Goal: Task Accomplishment & Management: Complete application form

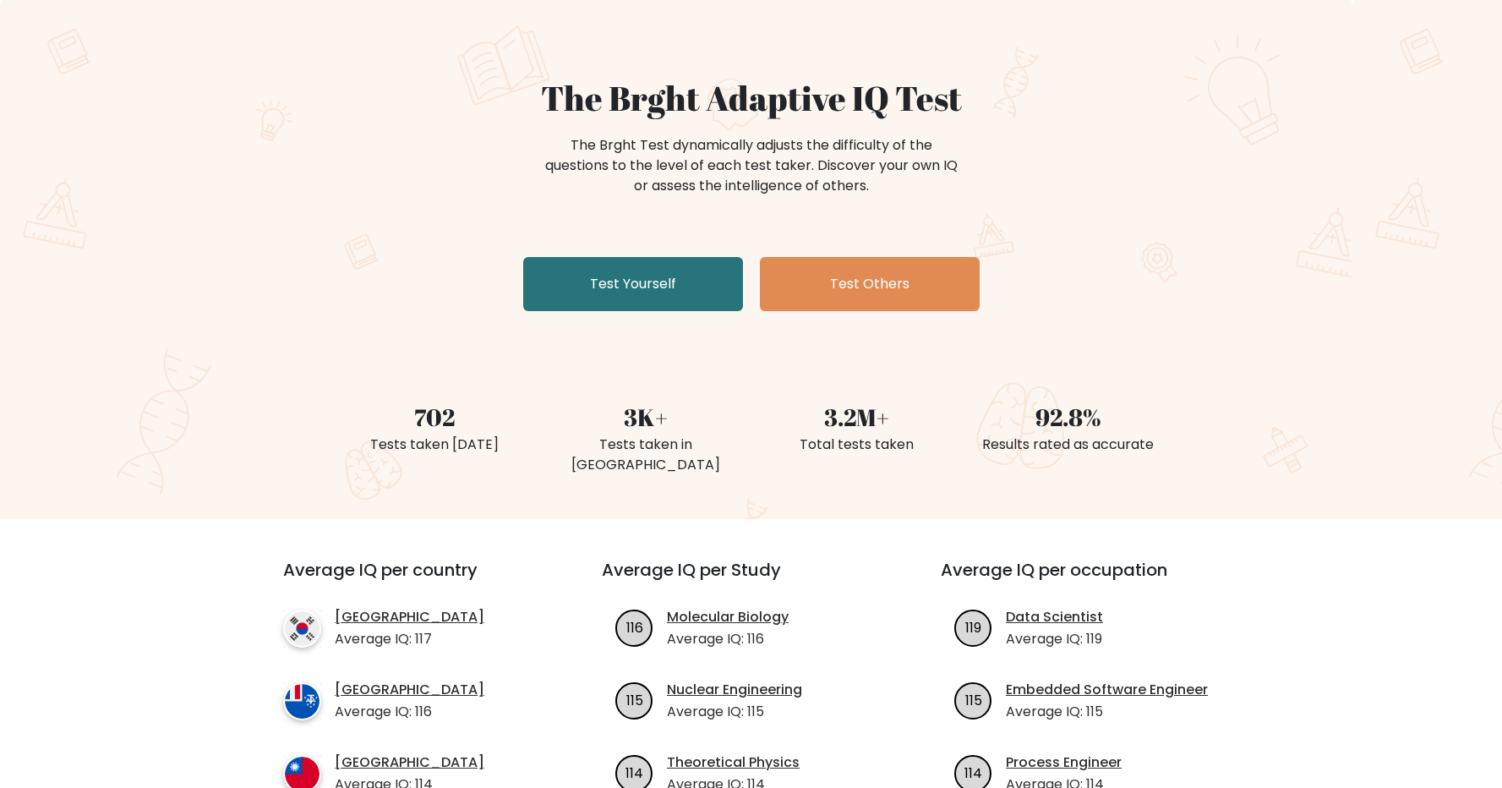
scroll to position [96, 0]
click at [634, 292] on link "Test Yourself" at bounding box center [633, 284] width 220 height 54
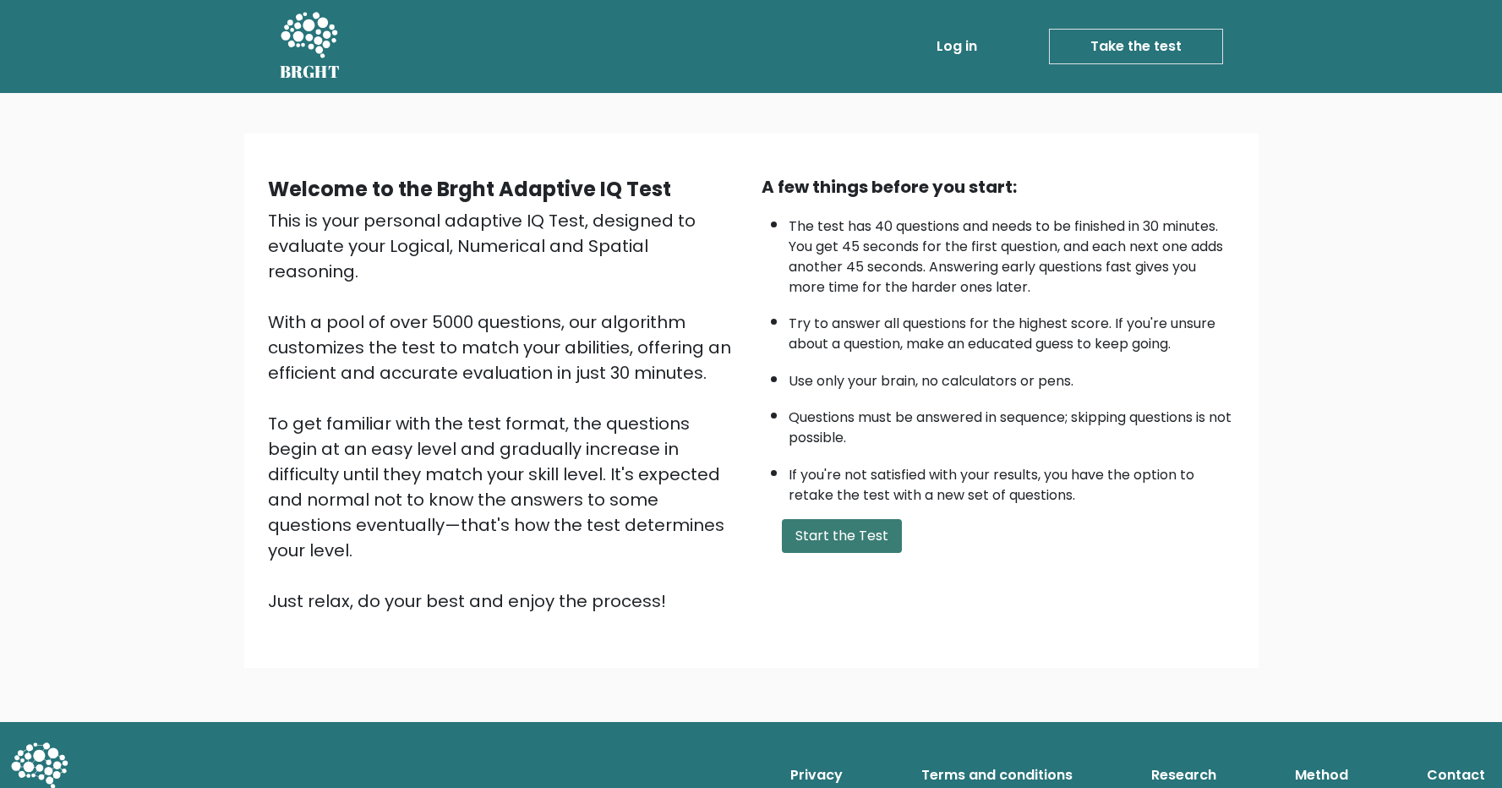
click at [810, 553] on button "Start the Test" at bounding box center [842, 536] width 120 height 34
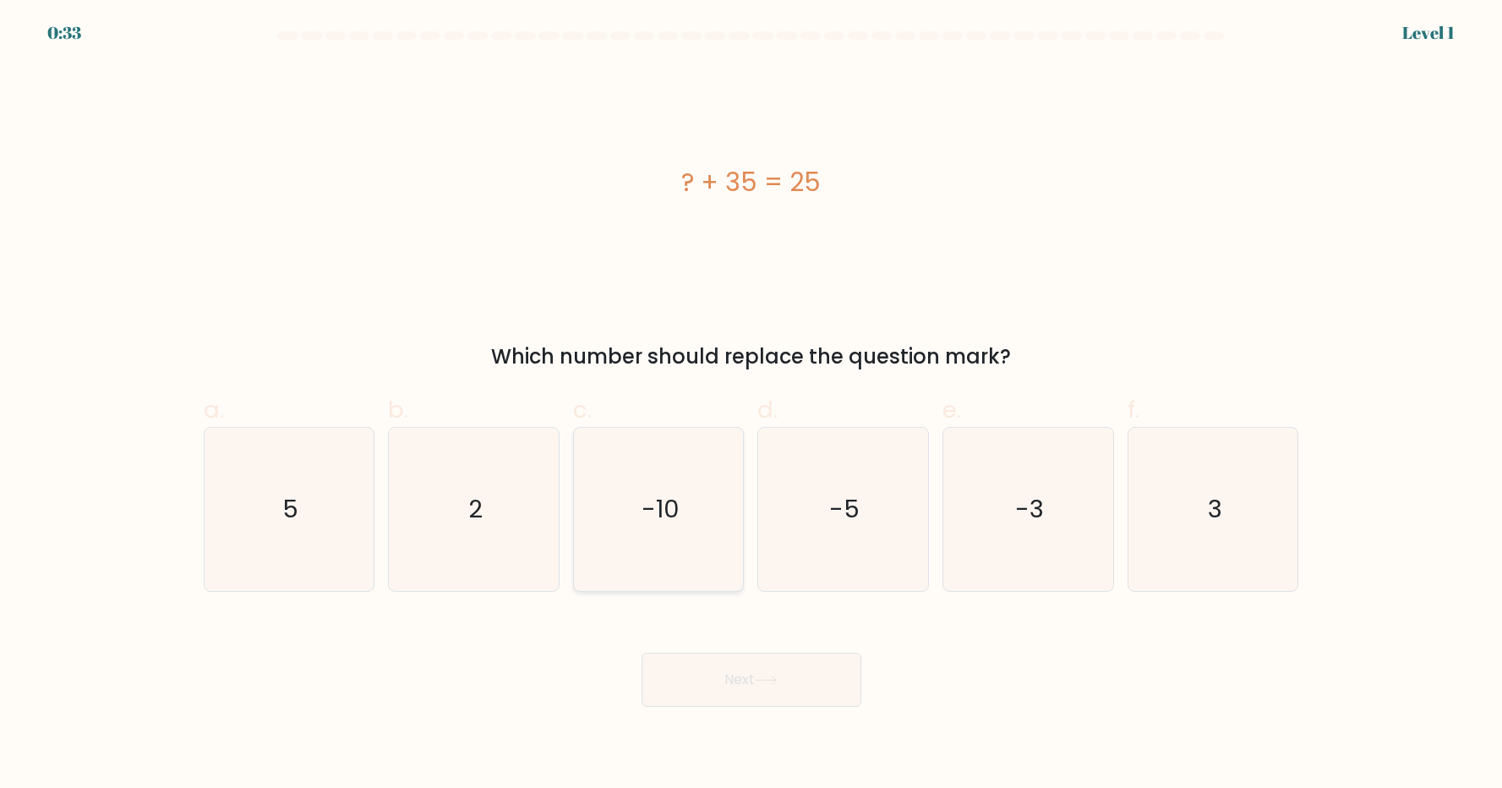
click at [648, 555] on icon "-10" at bounding box center [658, 509] width 163 height 163
click at [751, 405] on input "c. -10" at bounding box center [751, 399] width 1 height 11
radio input "true"
click at [758, 684] on button "Next" at bounding box center [752, 680] width 220 height 54
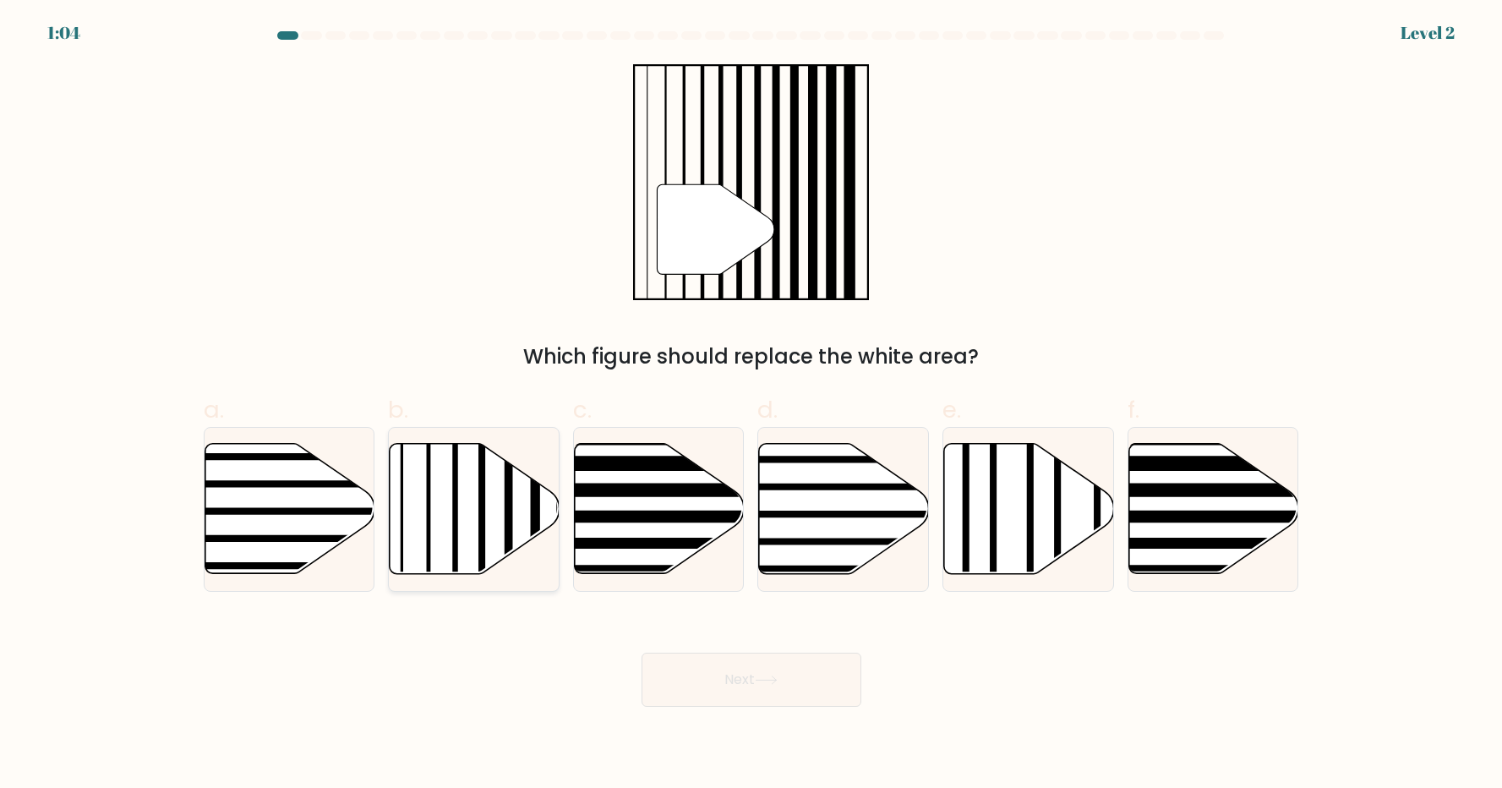
click at [482, 556] on line at bounding box center [482, 440] width 0 height 342
click at [751, 405] on input "b." at bounding box center [751, 399] width 1 height 11
radio input "true"
click at [796, 686] on button "Next" at bounding box center [752, 680] width 220 height 54
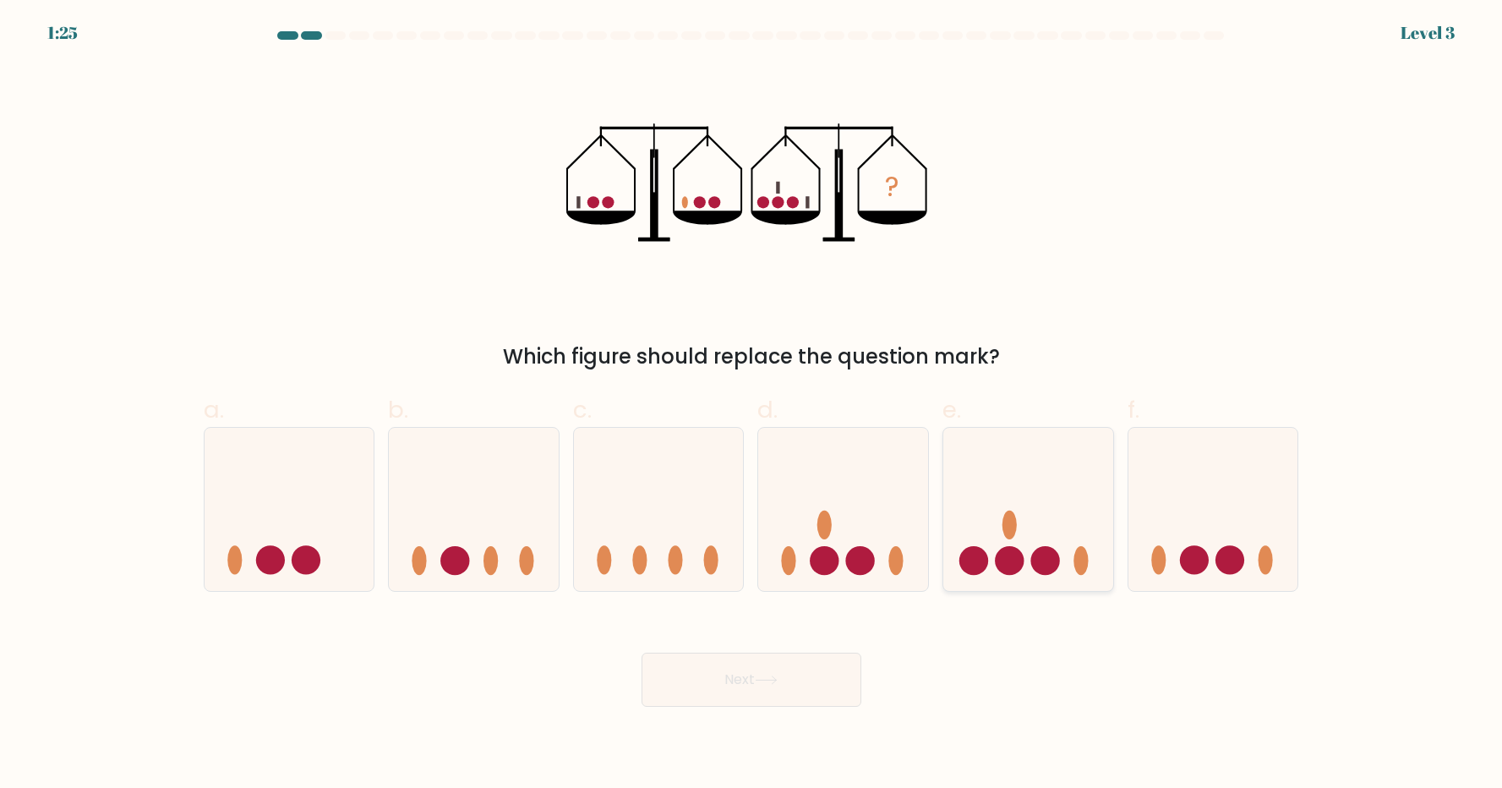
click at [1030, 569] on icon at bounding box center [1028, 509] width 170 height 140
click at [752, 405] on input "e." at bounding box center [751, 399] width 1 height 11
radio input "true"
click at [778, 680] on icon at bounding box center [766, 679] width 23 height 9
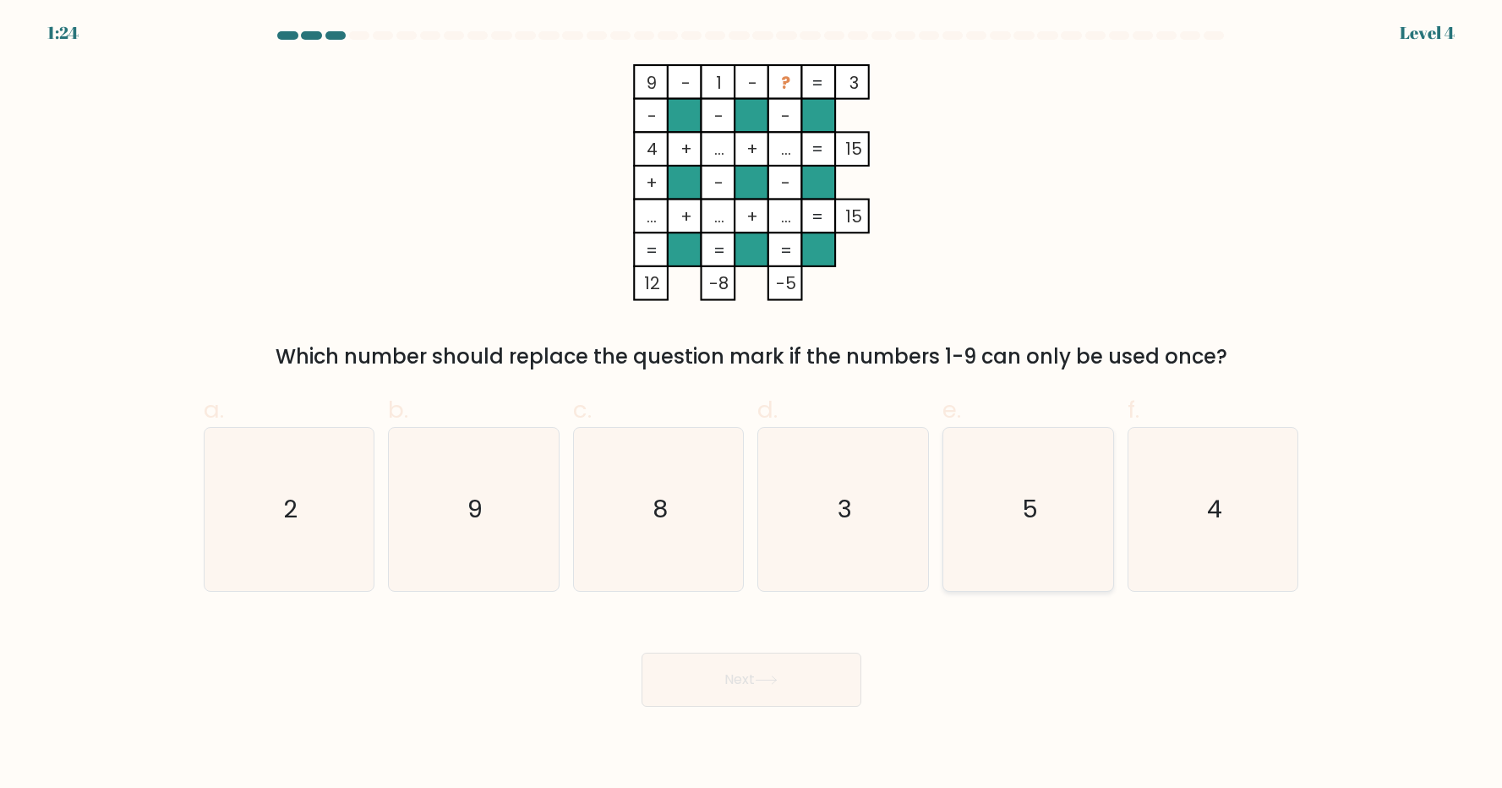
click at [1021, 509] on icon "5" at bounding box center [1028, 509] width 163 height 163
click at [752, 405] on input "e. 5" at bounding box center [751, 399] width 1 height 11
radio input "true"
click at [741, 678] on button "Next" at bounding box center [752, 680] width 220 height 54
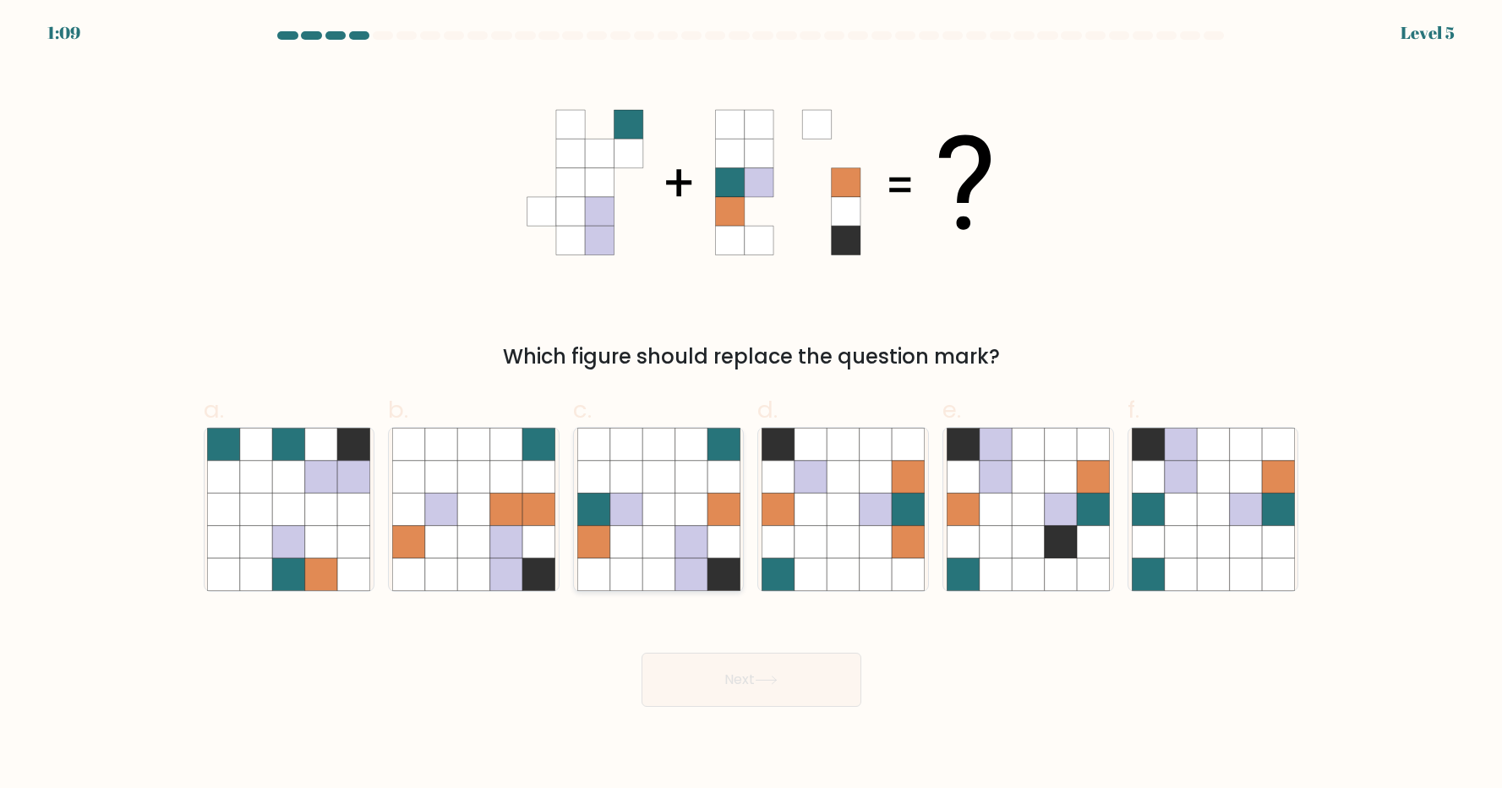
click at [725, 570] on icon at bounding box center [724, 574] width 32 height 32
click at [751, 405] on input "c." at bounding box center [751, 399] width 1 height 11
radio input "true"
click at [776, 686] on button "Next" at bounding box center [752, 680] width 220 height 54
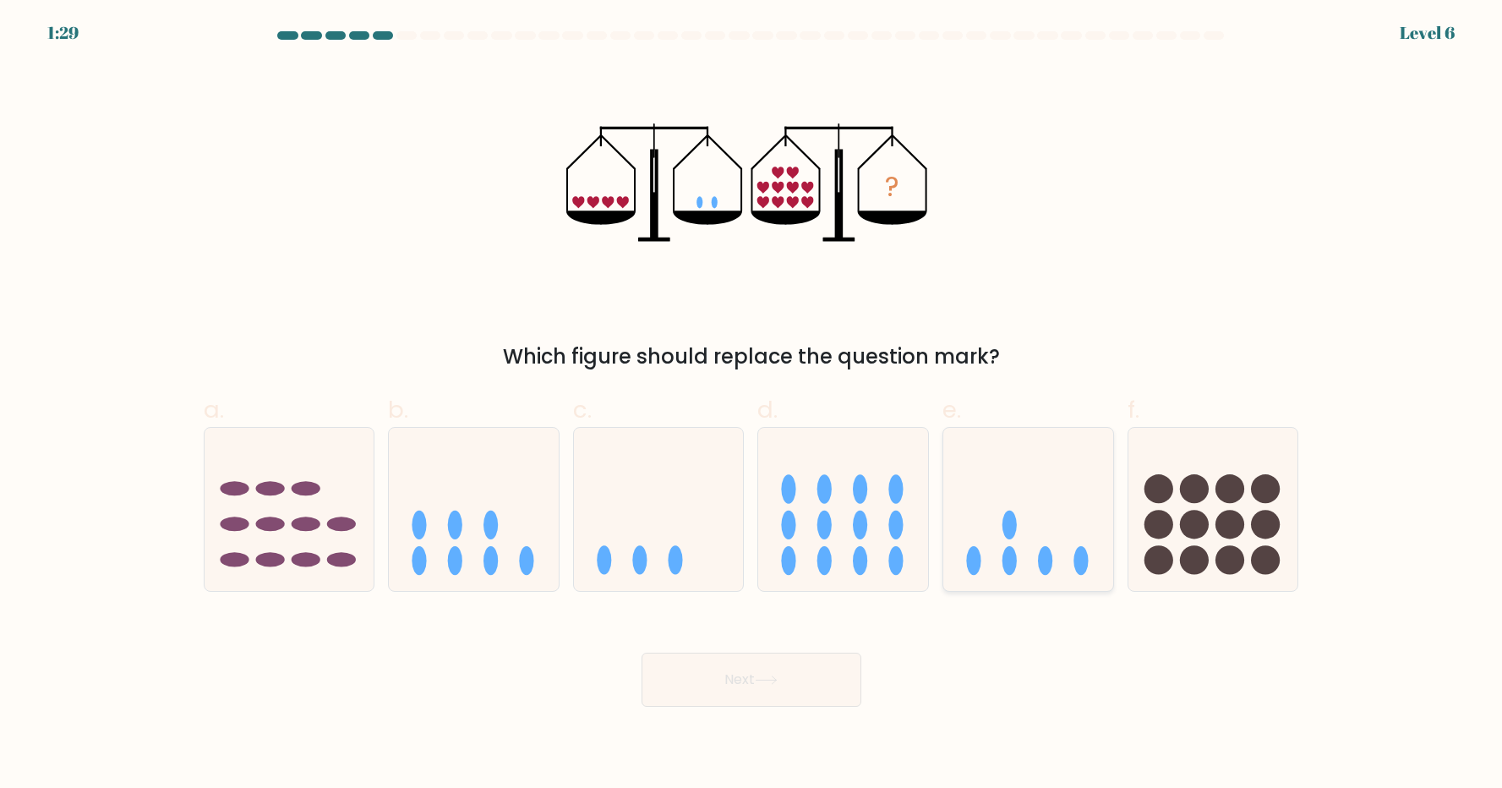
click at [1052, 531] on icon at bounding box center [1028, 509] width 170 height 140
click at [752, 405] on input "e." at bounding box center [751, 399] width 1 height 11
radio input "true"
click at [741, 685] on button "Next" at bounding box center [752, 680] width 220 height 54
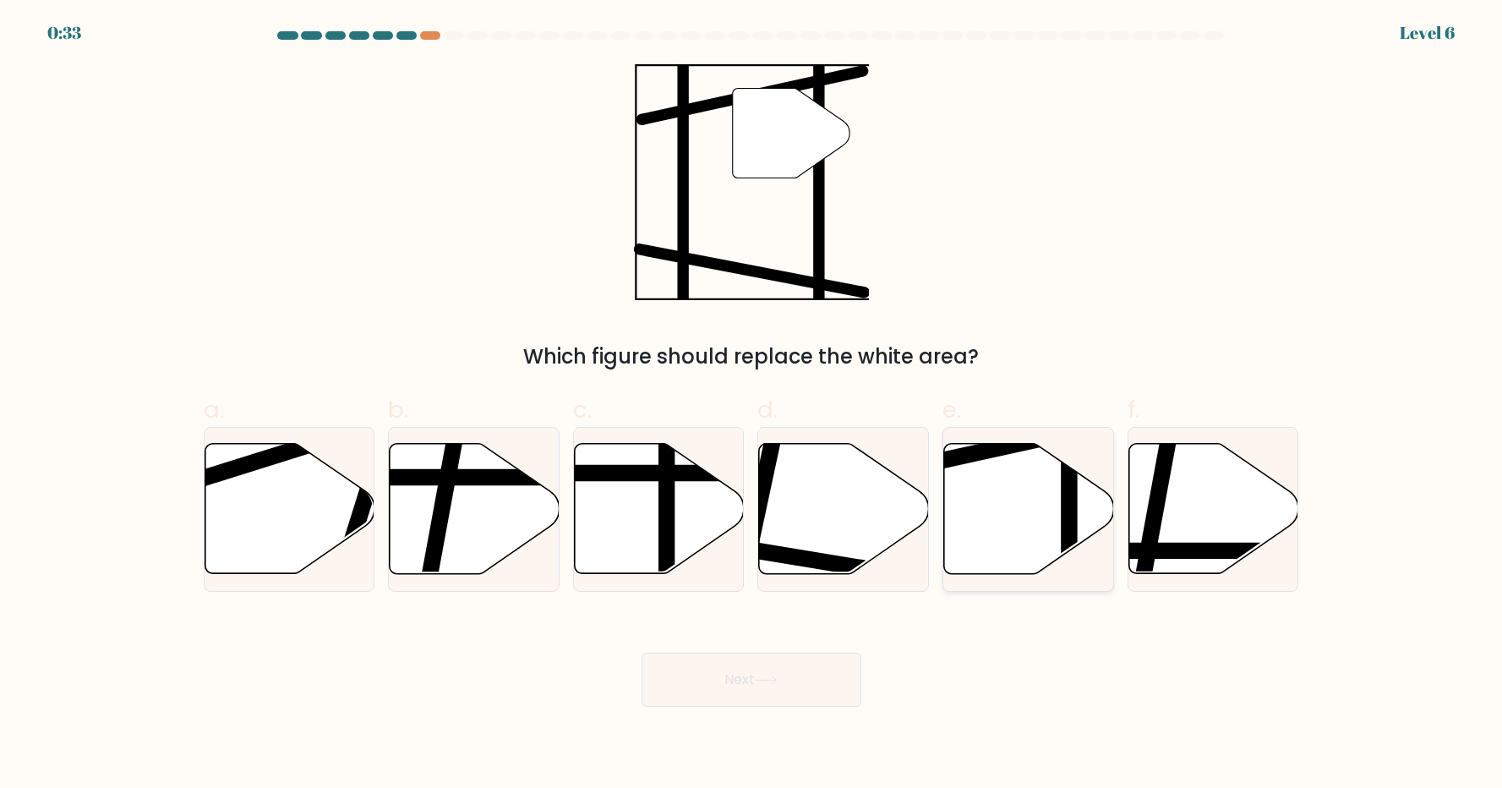
click at [1014, 500] on icon at bounding box center [1029, 509] width 170 height 130
click at [752, 405] on input "e." at bounding box center [751, 399] width 1 height 11
radio input "true"
click at [773, 693] on button "Next" at bounding box center [752, 680] width 220 height 54
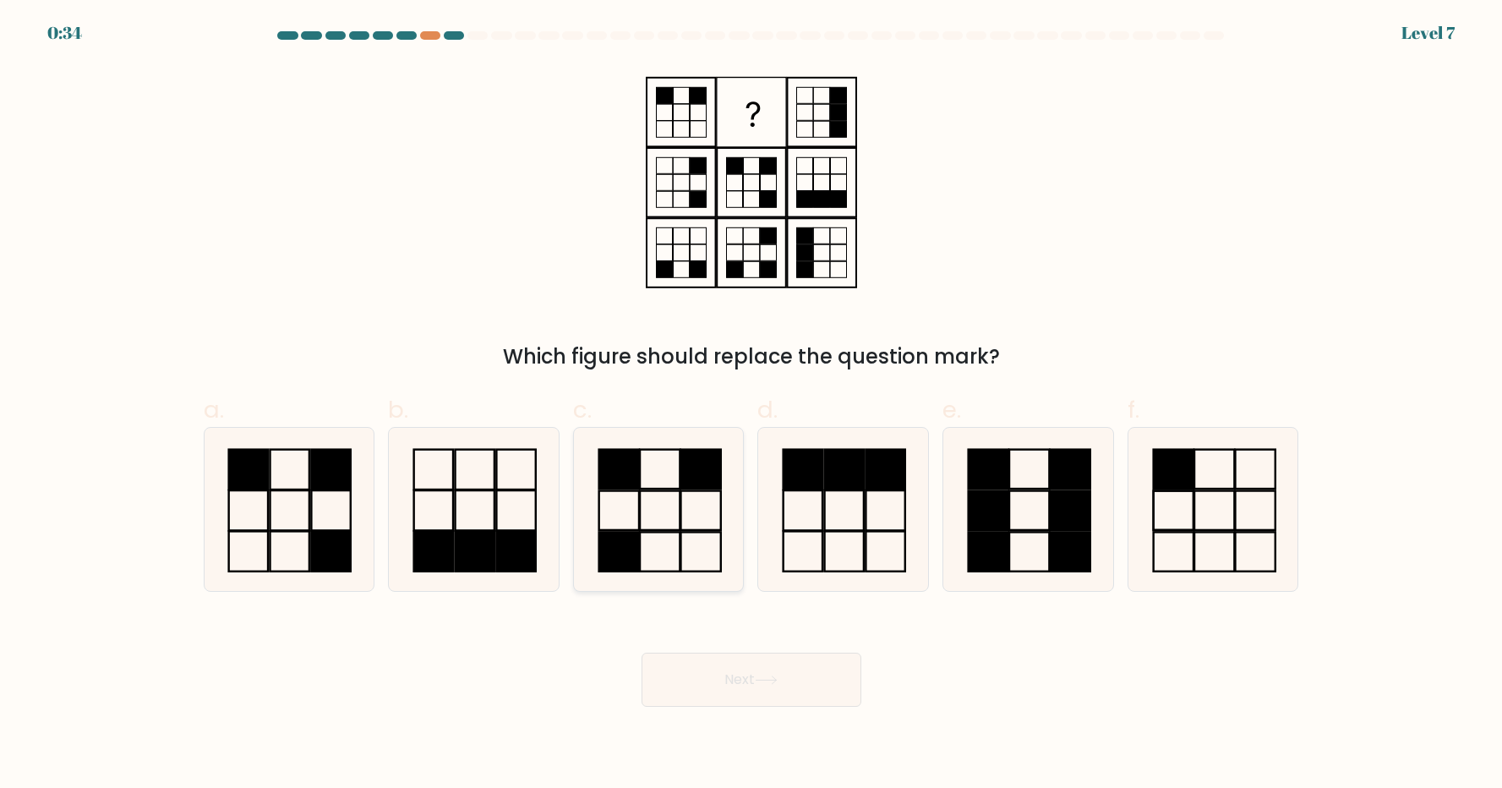
click at [632, 533] on rect at bounding box center [618, 551] width 40 height 39
click at [751, 405] on input "c." at bounding box center [751, 399] width 1 height 11
radio input "true"
click at [763, 674] on button "Next" at bounding box center [752, 680] width 220 height 54
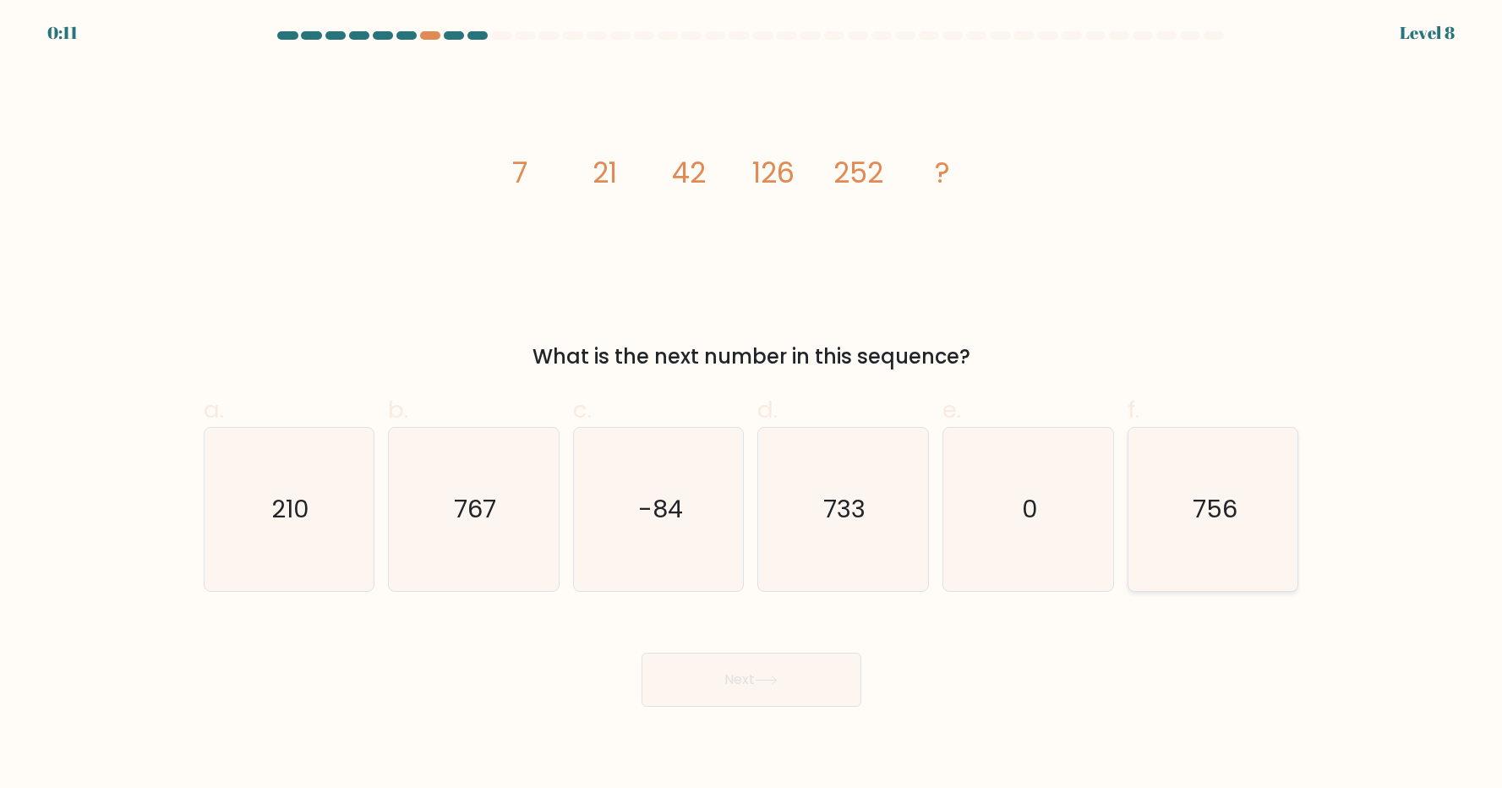
click at [1220, 522] on text "756" at bounding box center [1215, 509] width 45 height 34
click at [752, 405] on input "f. 756" at bounding box center [751, 399] width 1 height 11
radio input "true"
click at [741, 683] on button "Next" at bounding box center [752, 680] width 220 height 54
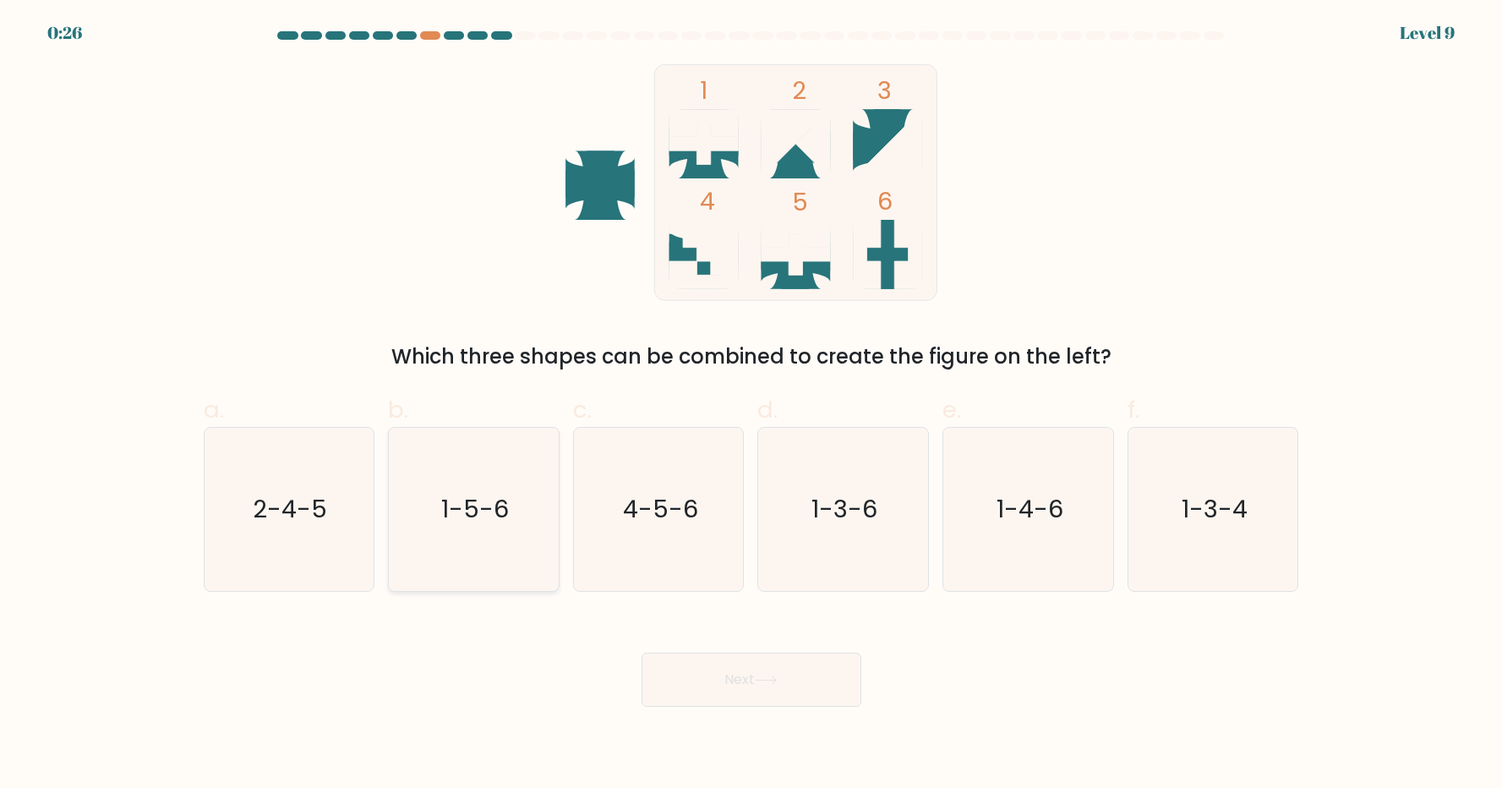
click at [488, 547] on icon "1-5-6" at bounding box center [473, 509] width 163 height 163
click at [751, 405] on input "b. 1-5-6" at bounding box center [751, 399] width 1 height 11
radio input "true"
click at [759, 680] on icon at bounding box center [766, 679] width 23 height 9
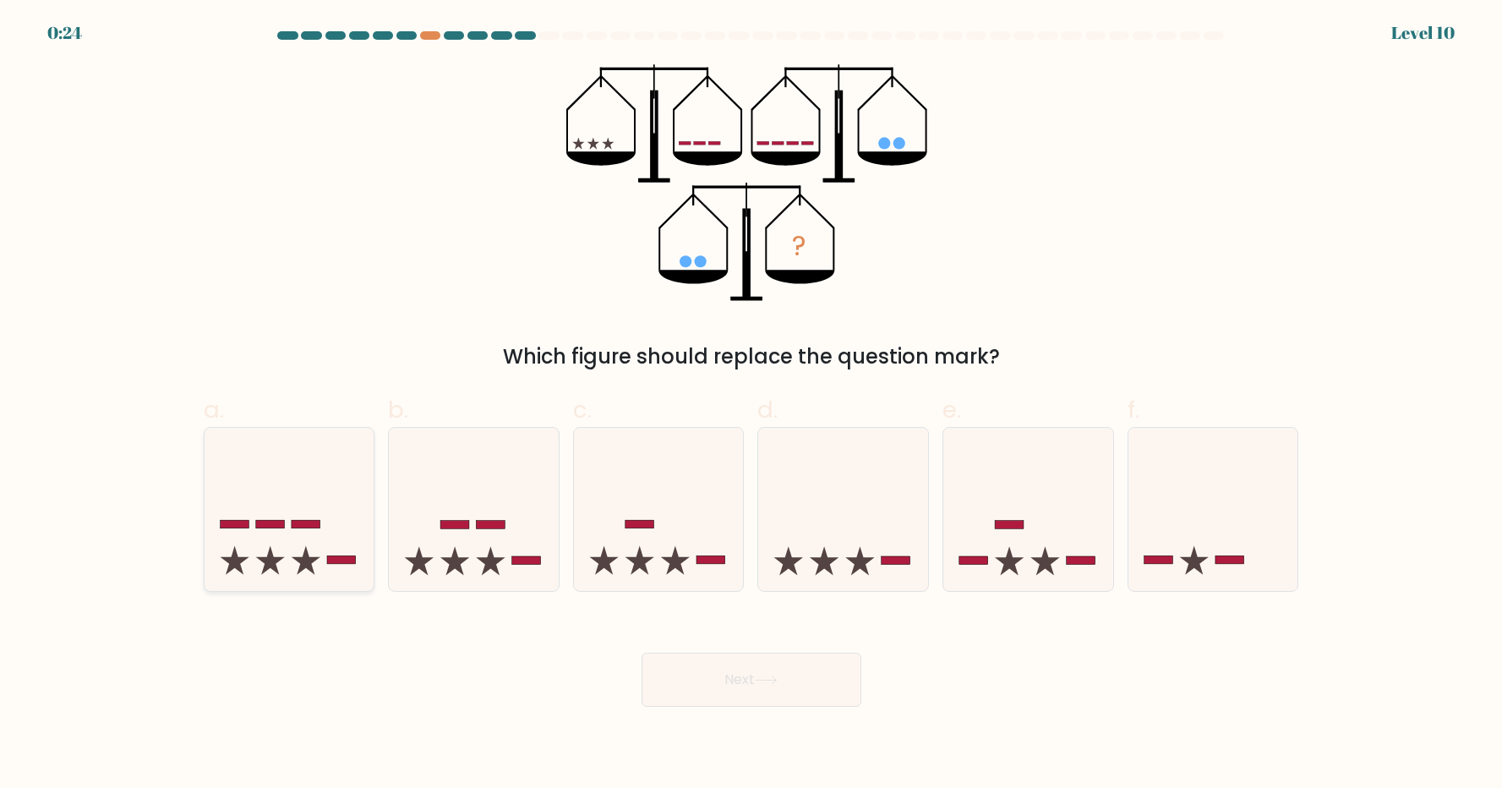
click at [272, 532] on icon at bounding box center [290, 509] width 170 height 140
click at [751, 405] on input "a." at bounding box center [751, 399] width 1 height 11
radio input "true"
click at [748, 693] on button "Next" at bounding box center [752, 680] width 220 height 54
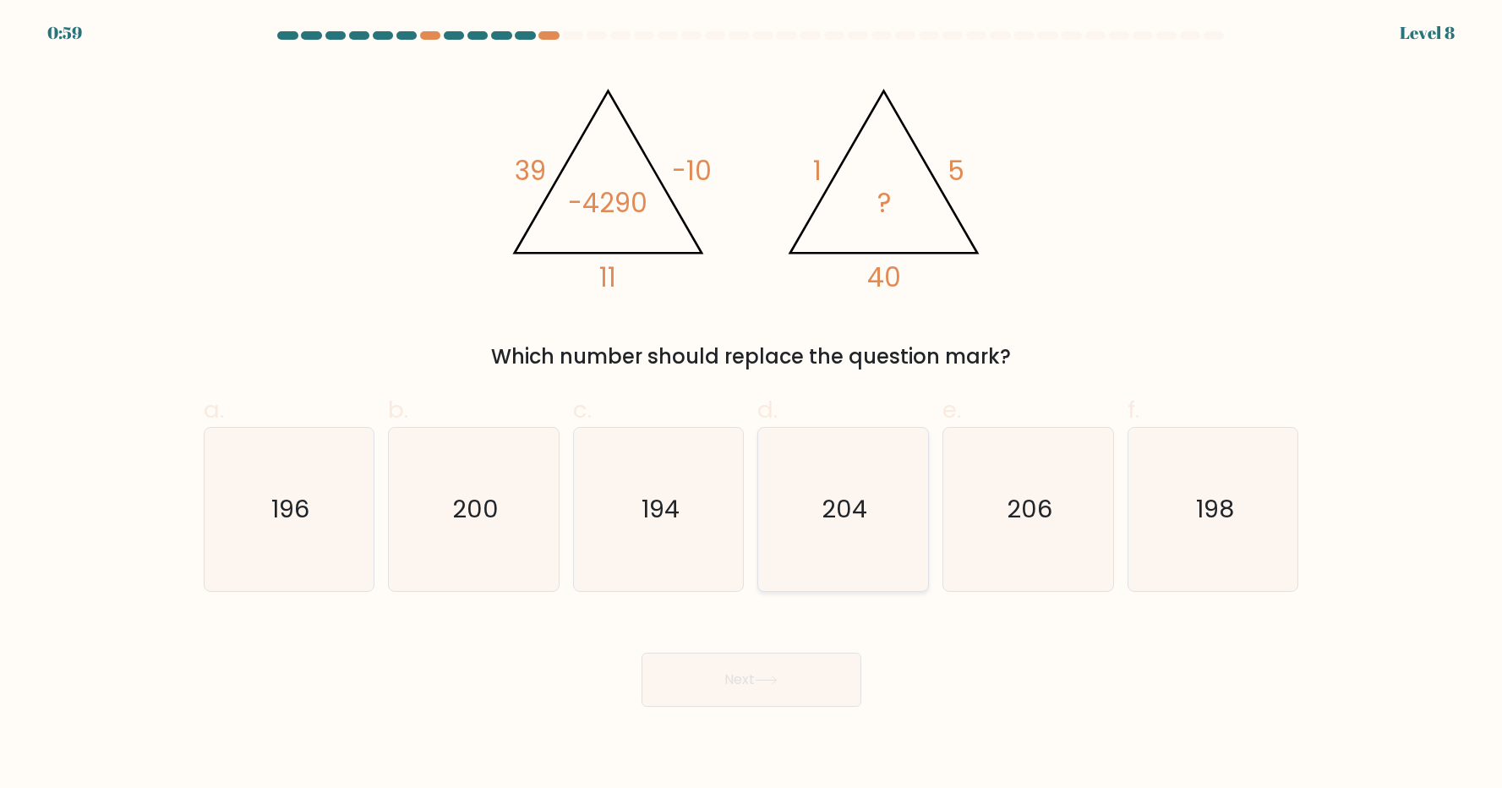
drag, startPoint x: 859, startPoint y: 505, endPoint x: 870, endPoint y: 500, distance: 12.1
click at [863, 503] on text "204" at bounding box center [845, 509] width 46 height 34
click at [752, 405] on input "d. 204" at bounding box center [751, 399] width 1 height 11
radio input "true"
click at [733, 686] on button "Next" at bounding box center [752, 680] width 220 height 54
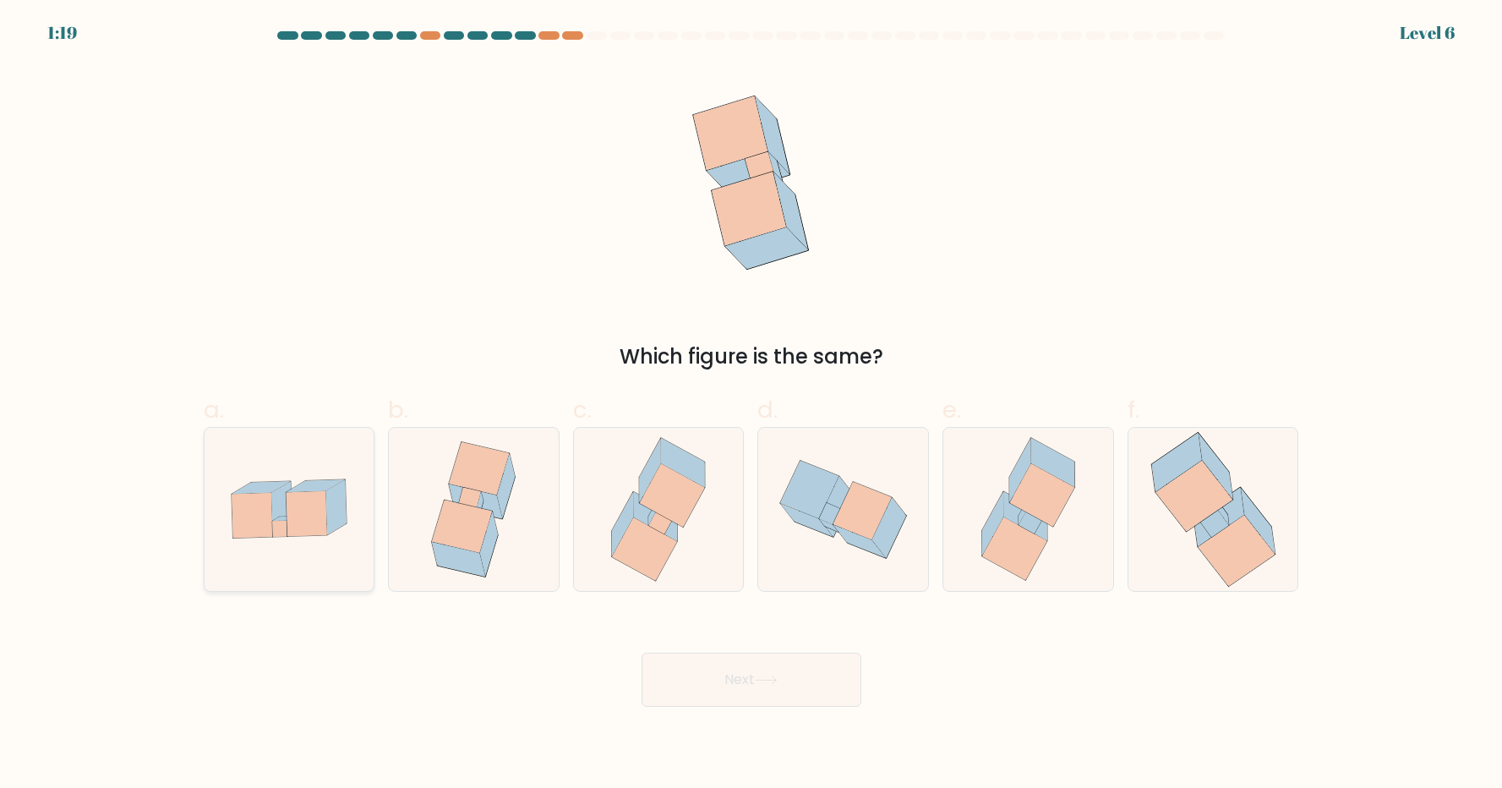
click at [293, 530] on icon at bounding box center [306, 514] width 41 height 45
click at [751, 405] on input "a." at bounding box center [751, 399] width 1 height 11
radio input "true"
click at [715, 678] on button "Next" at bounding box center [752, 680] width 220 height 54
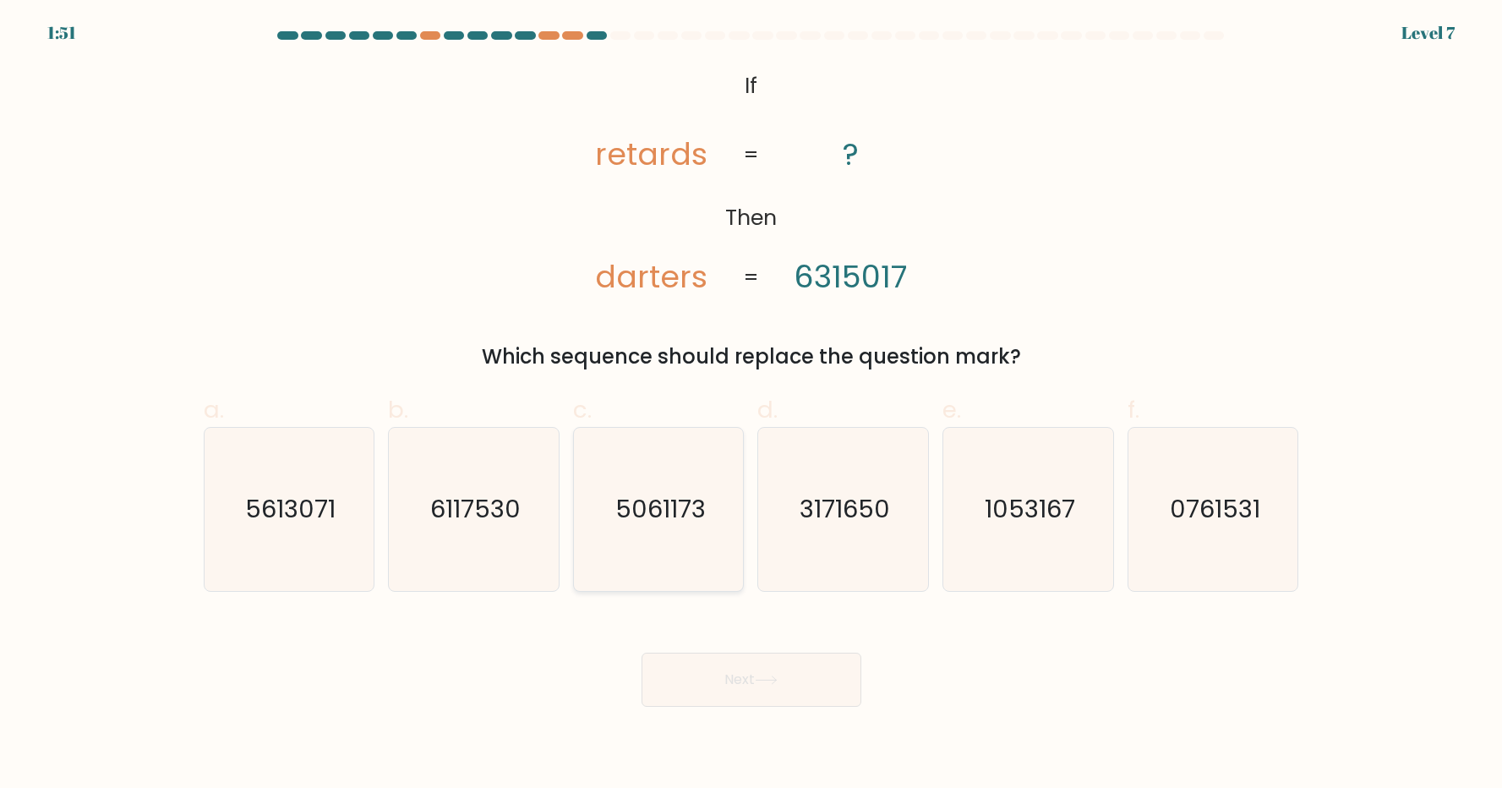
click at [667, 554] on icon "5061173" at bounding box center [658, 509] width 163 height 163
click at [751, 405] on input "c. 5061173" at bounding box center [751, 399] width 1 height 11
radio input "true"
click at [744, 676] on button "Next" at bounding box center [752, 680] width 220 height 54
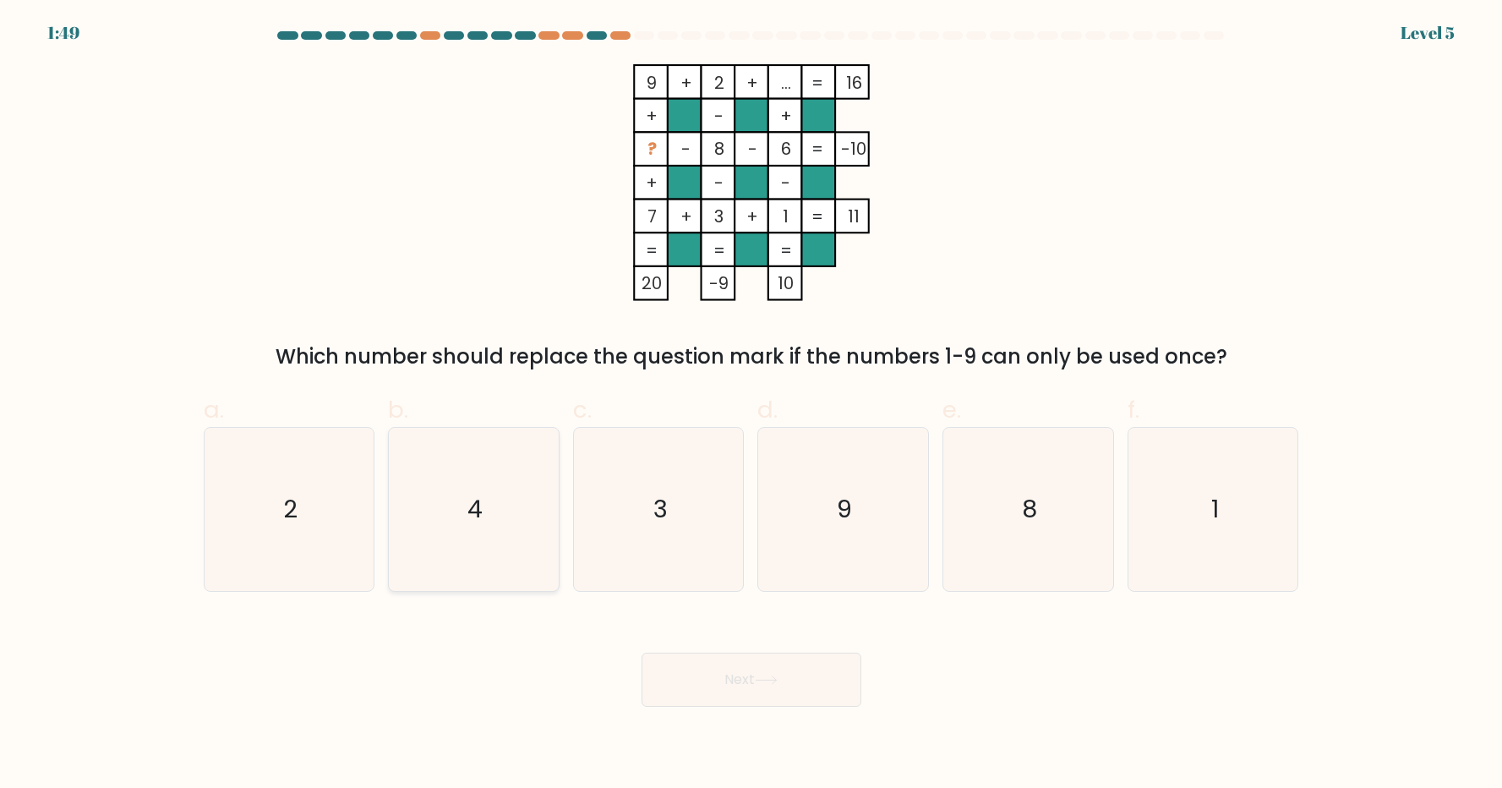
click at [463, 484] on icon "4" at bounding box center [473, 509] width 163 height 163
click at [751, 405] on input "b. 4" at bounding box center [751, 399] width 1 height 11
radio input "true"
click at [801, 673] on button "Next" at bounding box center [752, 680] width 220 height 54
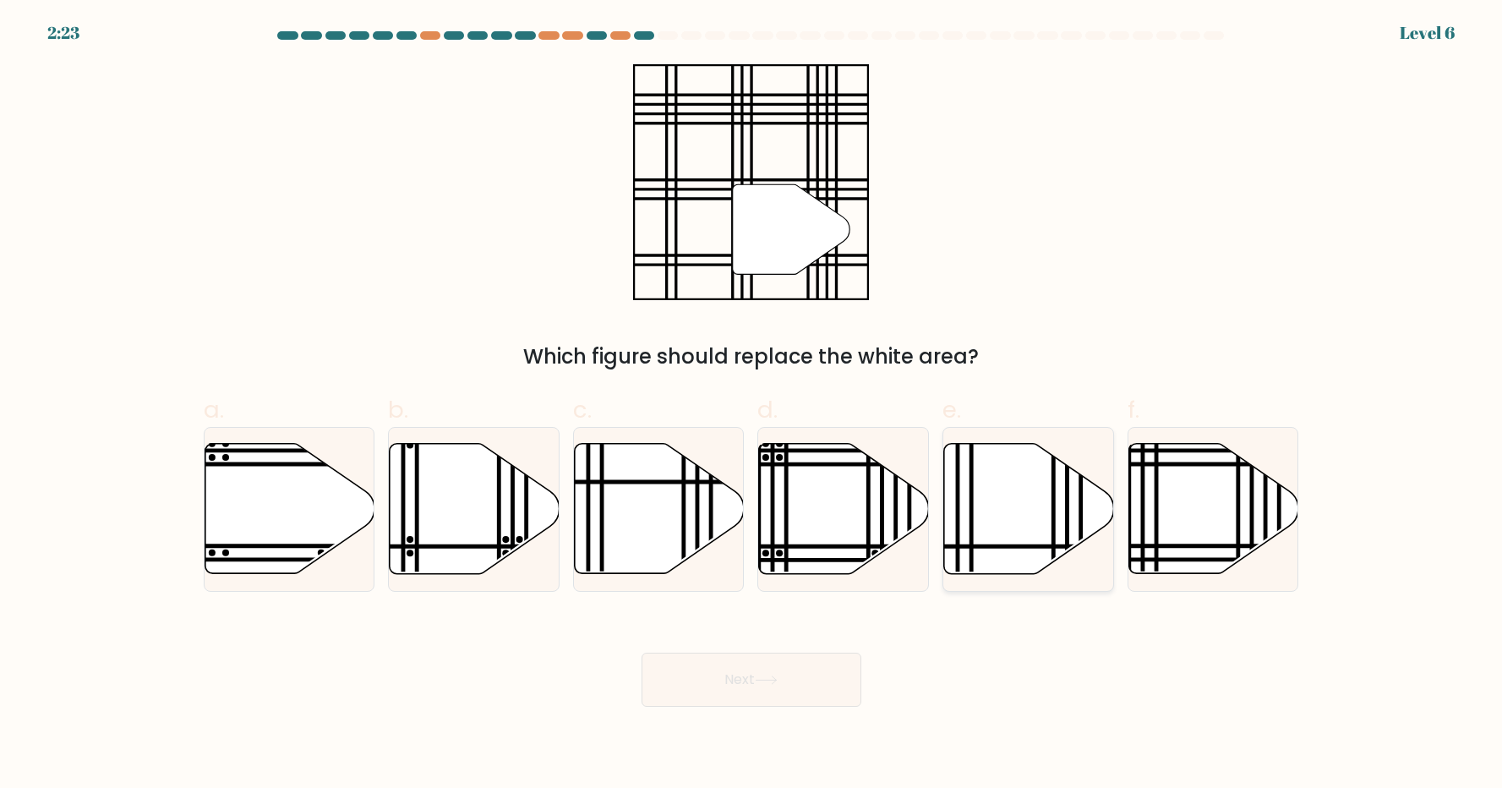
click at [997, 543] on icon at bounding box center [1029, 509] width 170 height 130
click at [752, 405] on input "e." at bounding box center [751, 399] width 1 height 11
radio input "true"
click at [1213, 538] on icon at bounding box center [1214, 509] width 170 height 130
click at [752, 405] on input "f." at bounding box center [751, 399] width 1 height 11
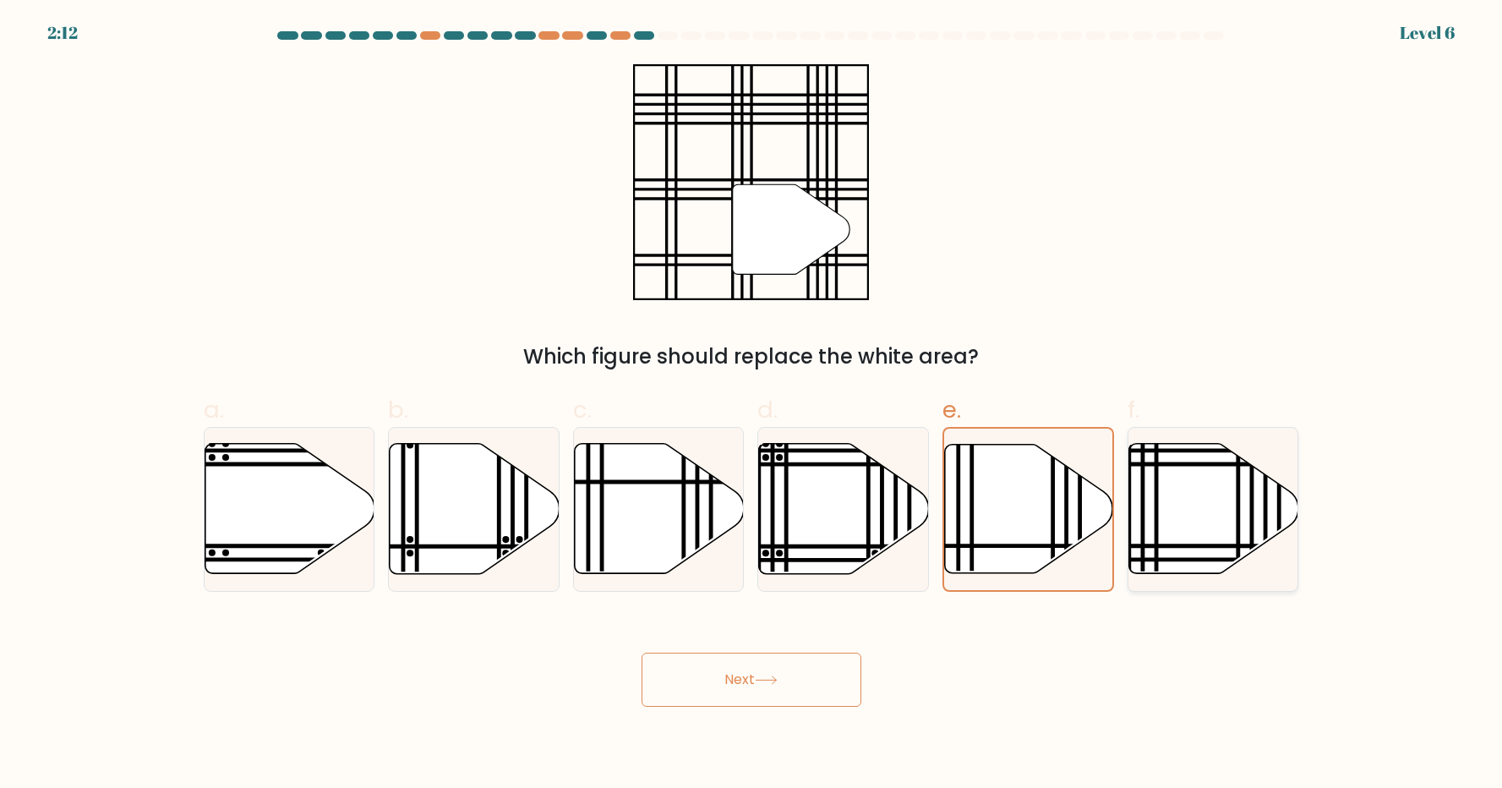
radio input "true"
click at [801, 679] on button "Next" at bounding box center [752, 680] width 220 height 54
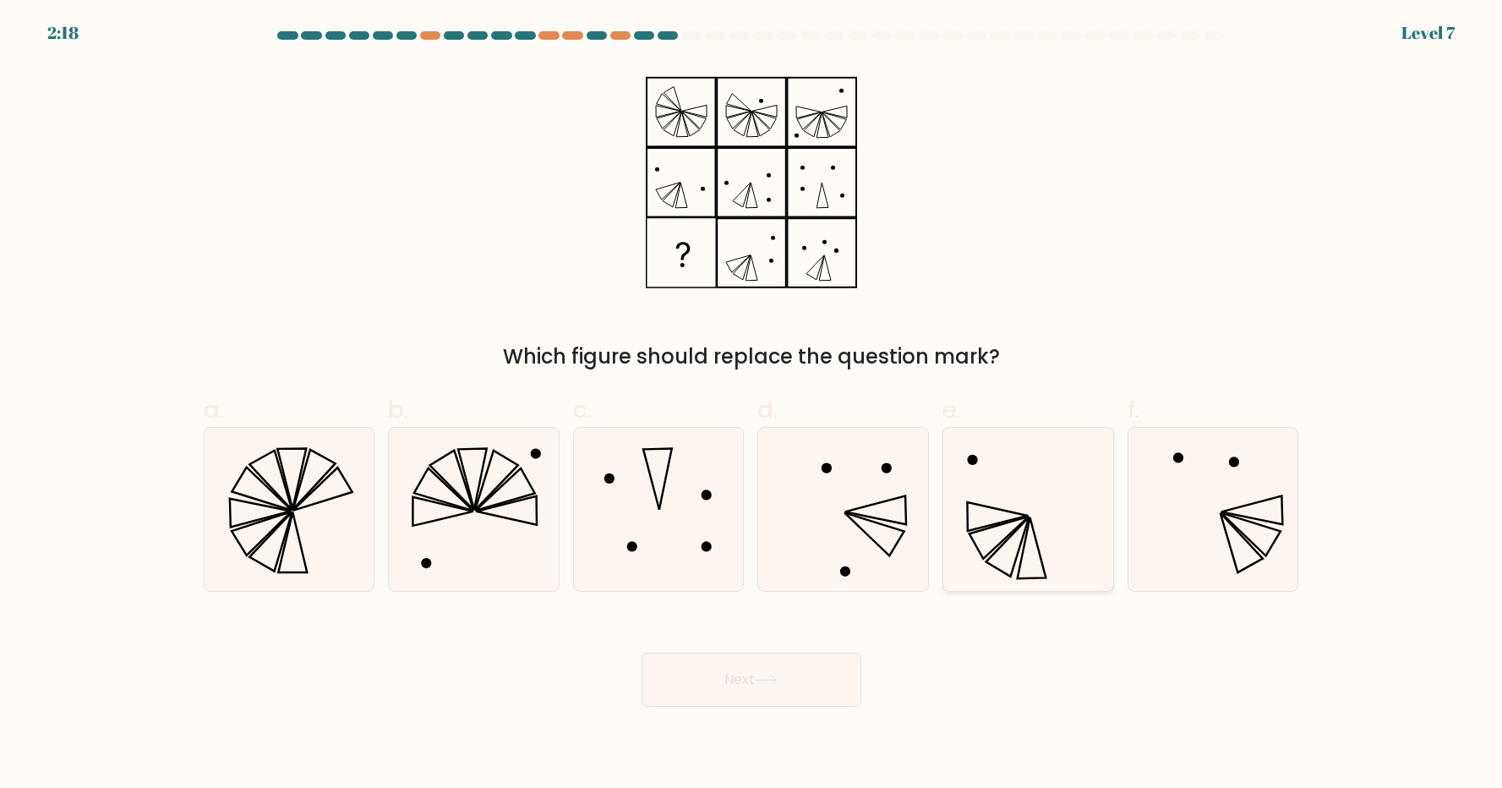
click at [974, 516] on icon at bounding box center [1028, 509] width 163 height 163
click at [752, 405] on input "e." at bounding box center [751, 399] width 1 height 11
radio input "true"
click at [750, 688] on button "Next" at bounding box center [752, 680] width 220 height 54
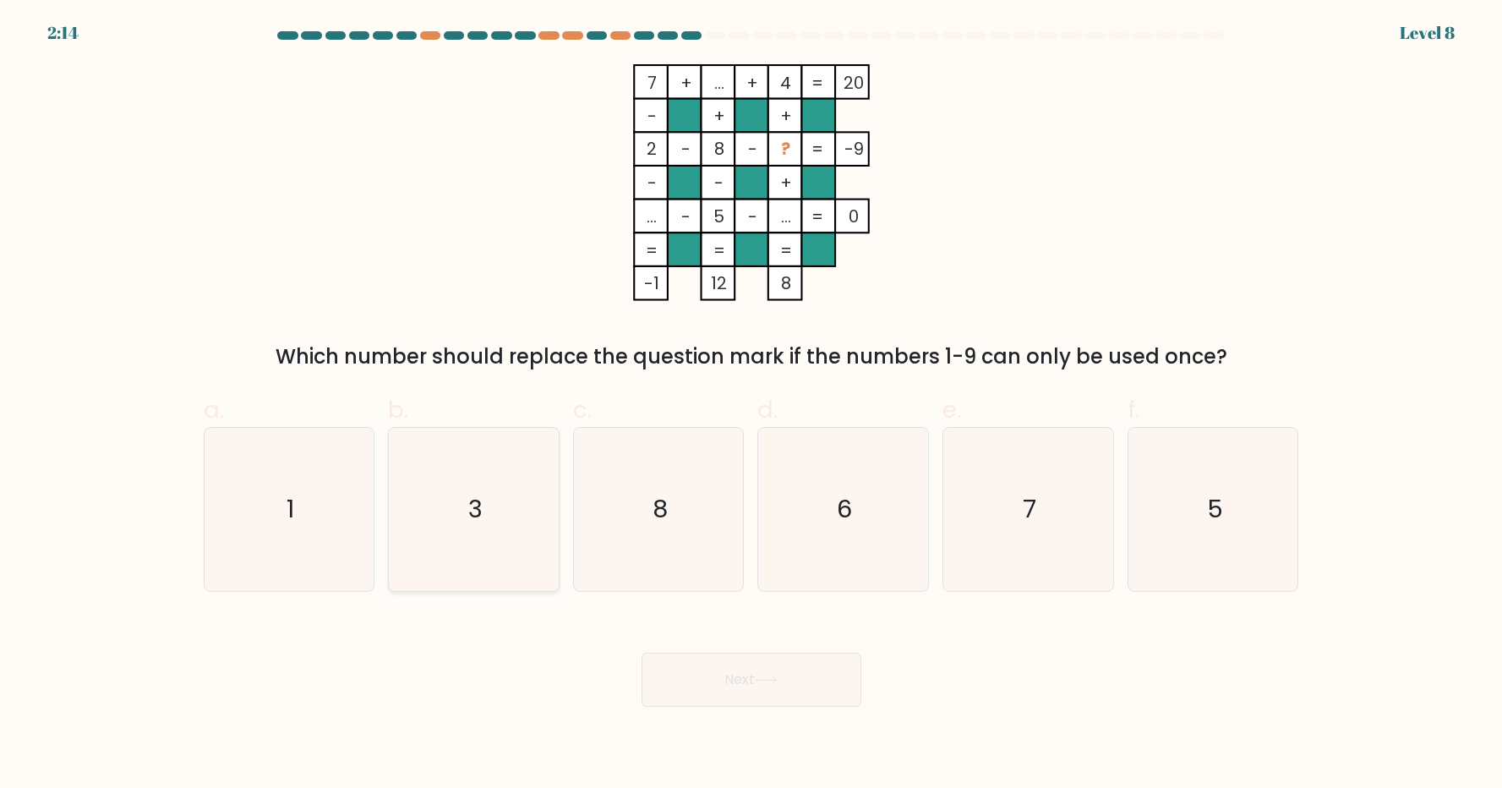
click at [504, 529] on icon "3" at bounding box center [473, 509] width 163 height 163
click at [751, 405] on input "b. 3" at bounding box center [751, 399] width 1 height 11
radio input "true"
click at [770, 680] on icon at bounding box center [766, 680] width 20 height 8
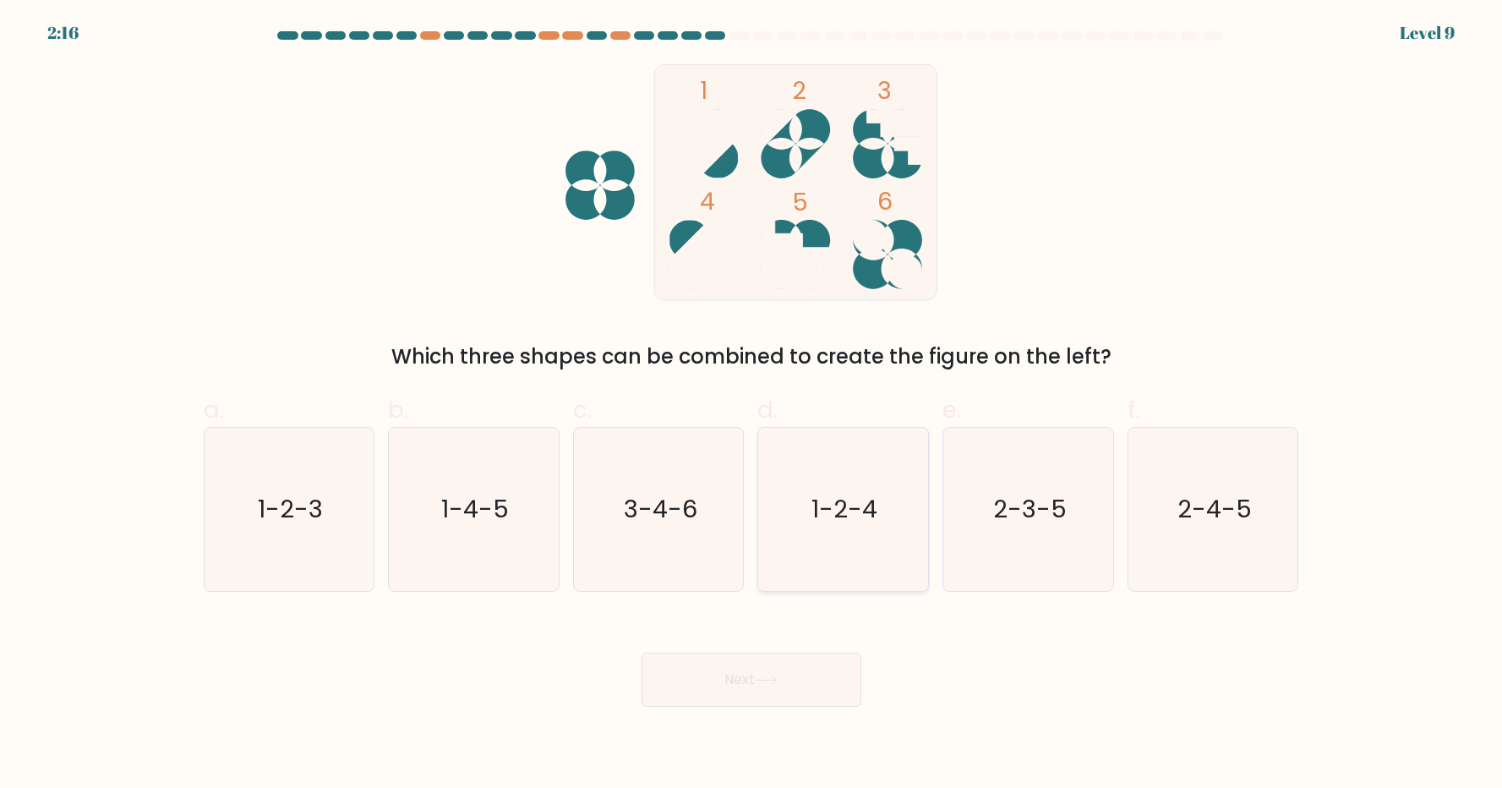
click at [887, 518] on icon "1-2-4" at bounding box center [843, 509] width 163 height 163
click at [752, 405] on input "d. 1-2-4" at bounding box center [751, 399] width 1 height 11
radio input "true"
click at [760, 678] on icon at bounding box center [766, 679] width 23 height 9
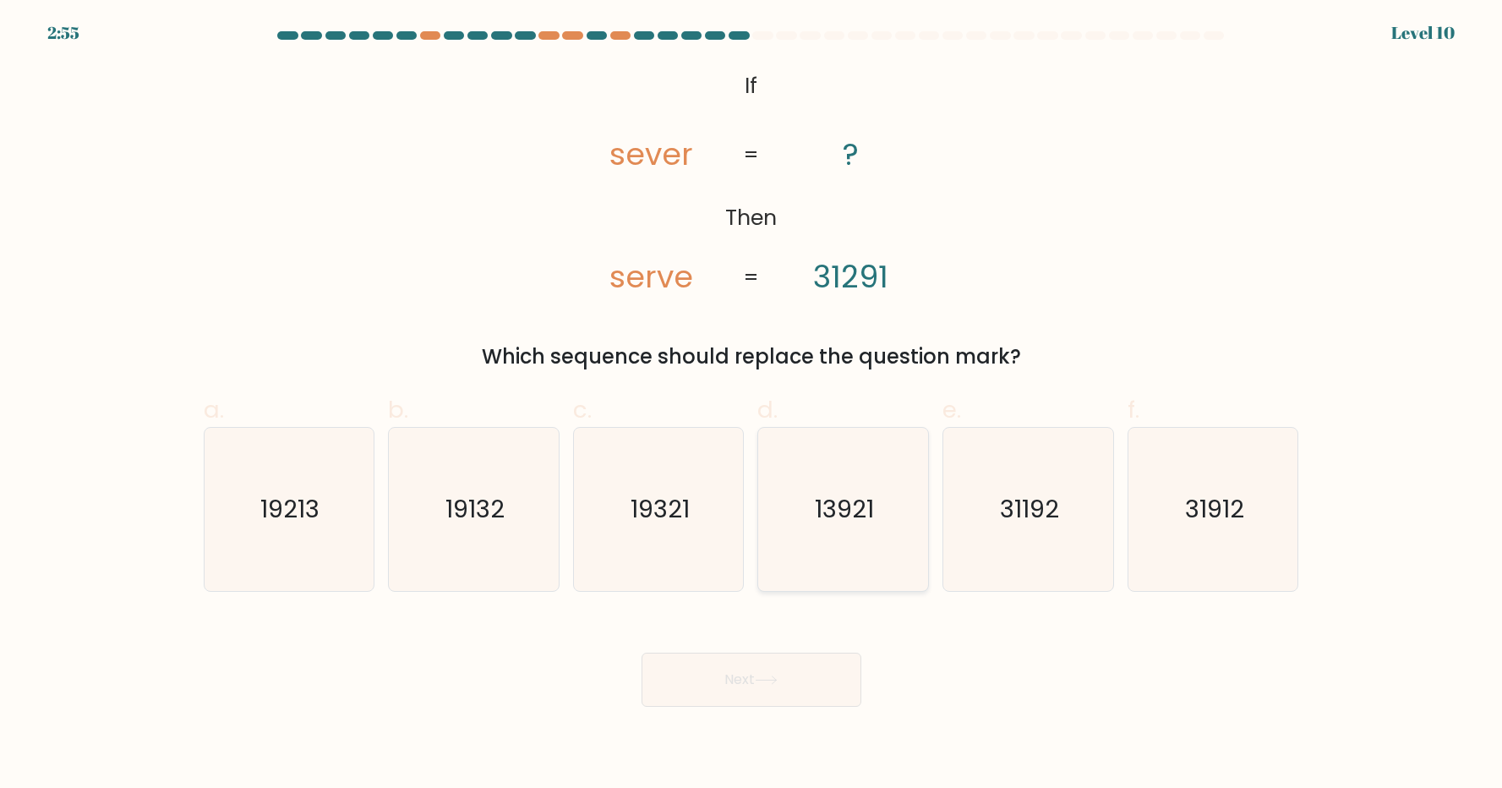
click at [903, 574] on icon "13921" at bounding box center [843, 509] width 163 height 163
click at [752, 405] on input "d. 13921" at bounding box center [751, 399] width 1 height 11
radio input "true"
click at [778, 685] on button "Next" at bounding box center [752, 680] width 220 height 54
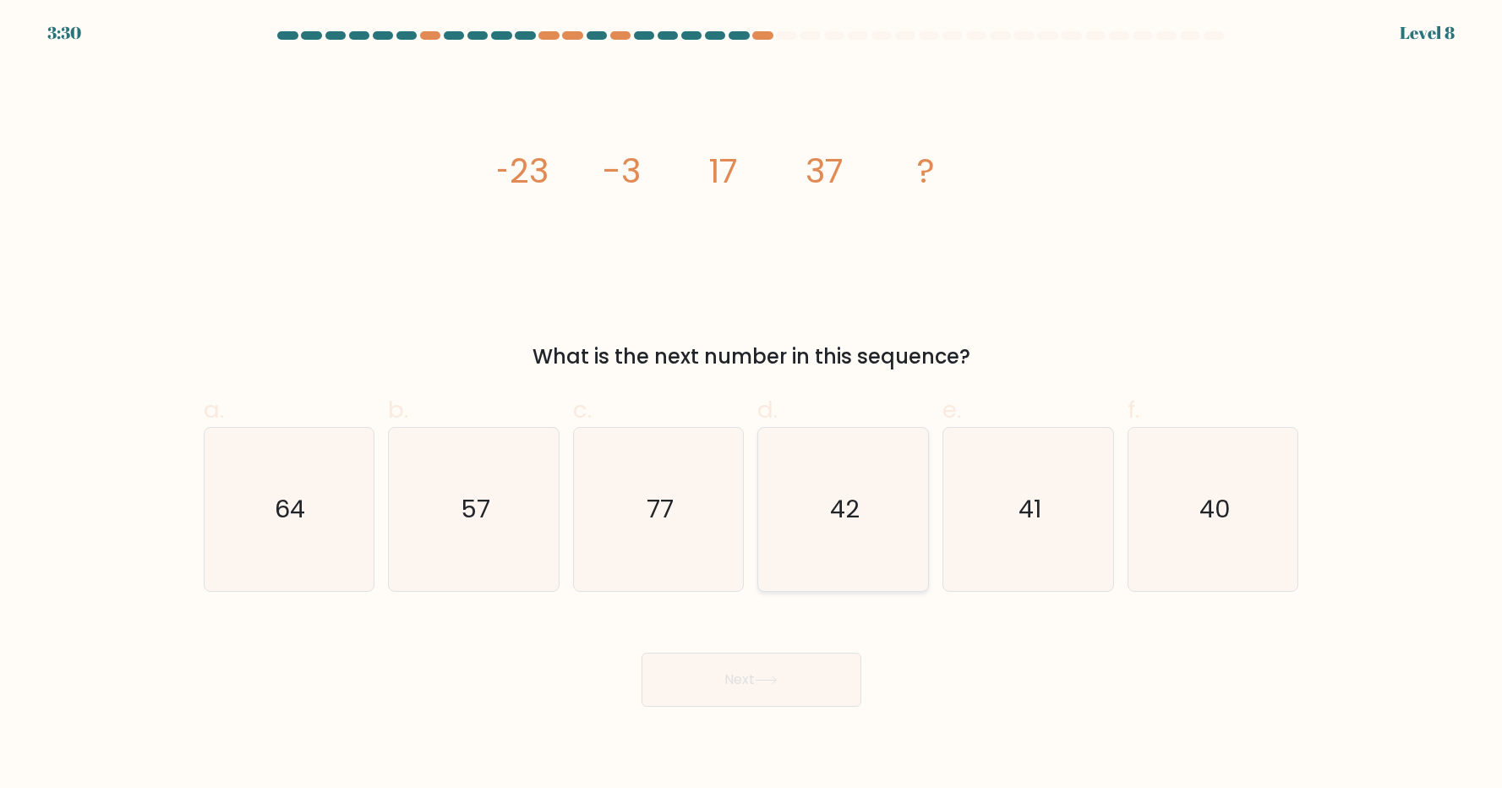
click at [787, 552] on icon "42" at bounding box center [843, 509] width 163 height 163
click at [752, 405] on input "d. 42" at bounding box center [751, 399] width 1 height 11
radio input "true"
click at [770, 681] on icon at bounding box center [766, 679] width 23 height 9
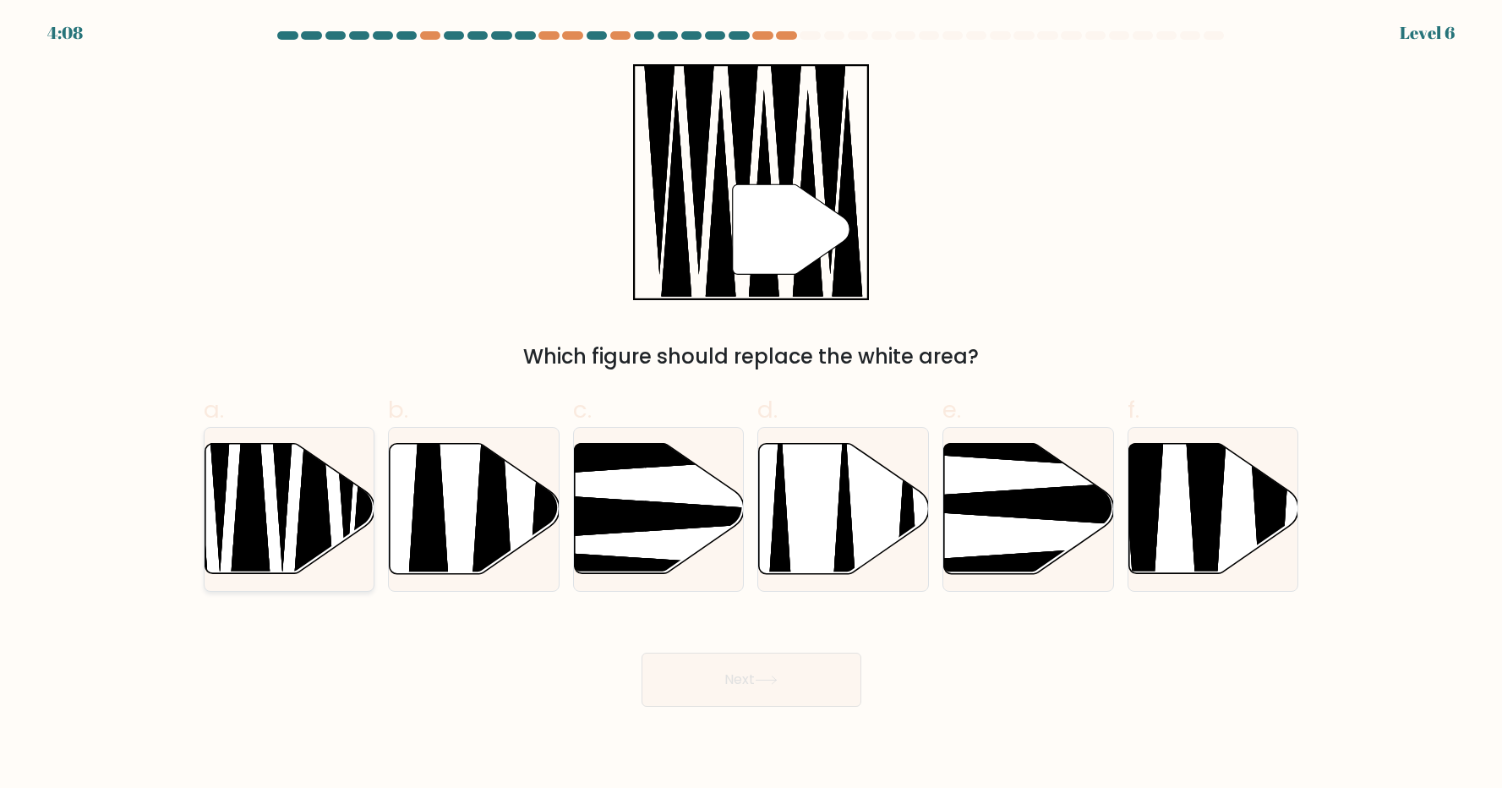
click at [330, 500] on icon at bounding box center [290, 509] width 170 height 130
click at [751, 405] on input "a." at bounding box center [751, 399] width 1 height 11
radio input "true"
click at [713, 686] on button "Next" at bounding box center [752, 680] width 220 height 54
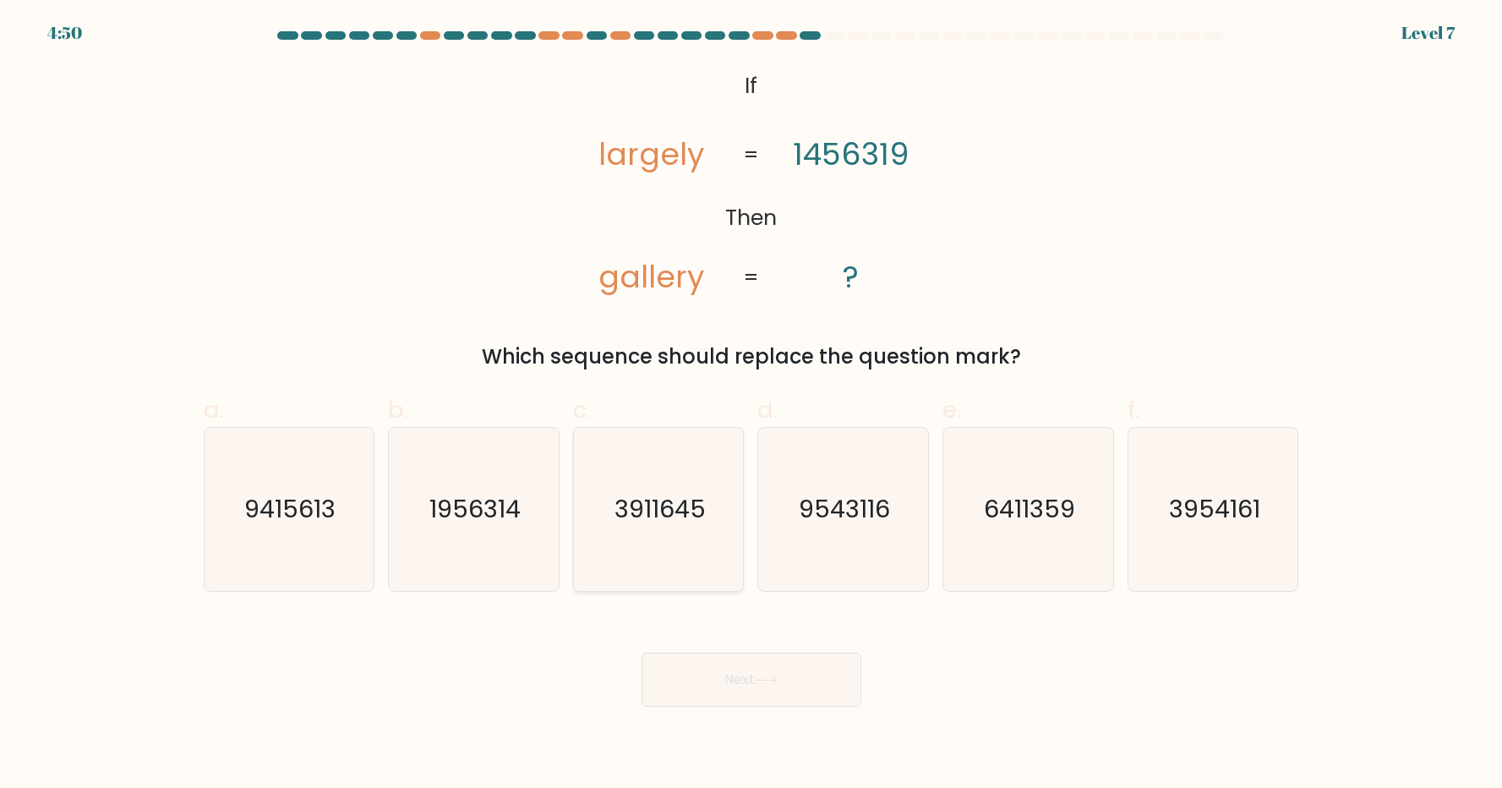
drag, startPoint x: 686, startPoint y: 541, endPoint x: 687, endPoint y: 560, distance: 19.5
click at [686, 541] on icon "3911645" at bounding box center [658, 509] width 163 height 163
click at [751, 405] on input "c. 3911645" at bounding box center [751, 399] width 1 height 11
radio input "true"
click at [727, 684] on button "Next" at bounding box center [752, 680] width 220 height 54
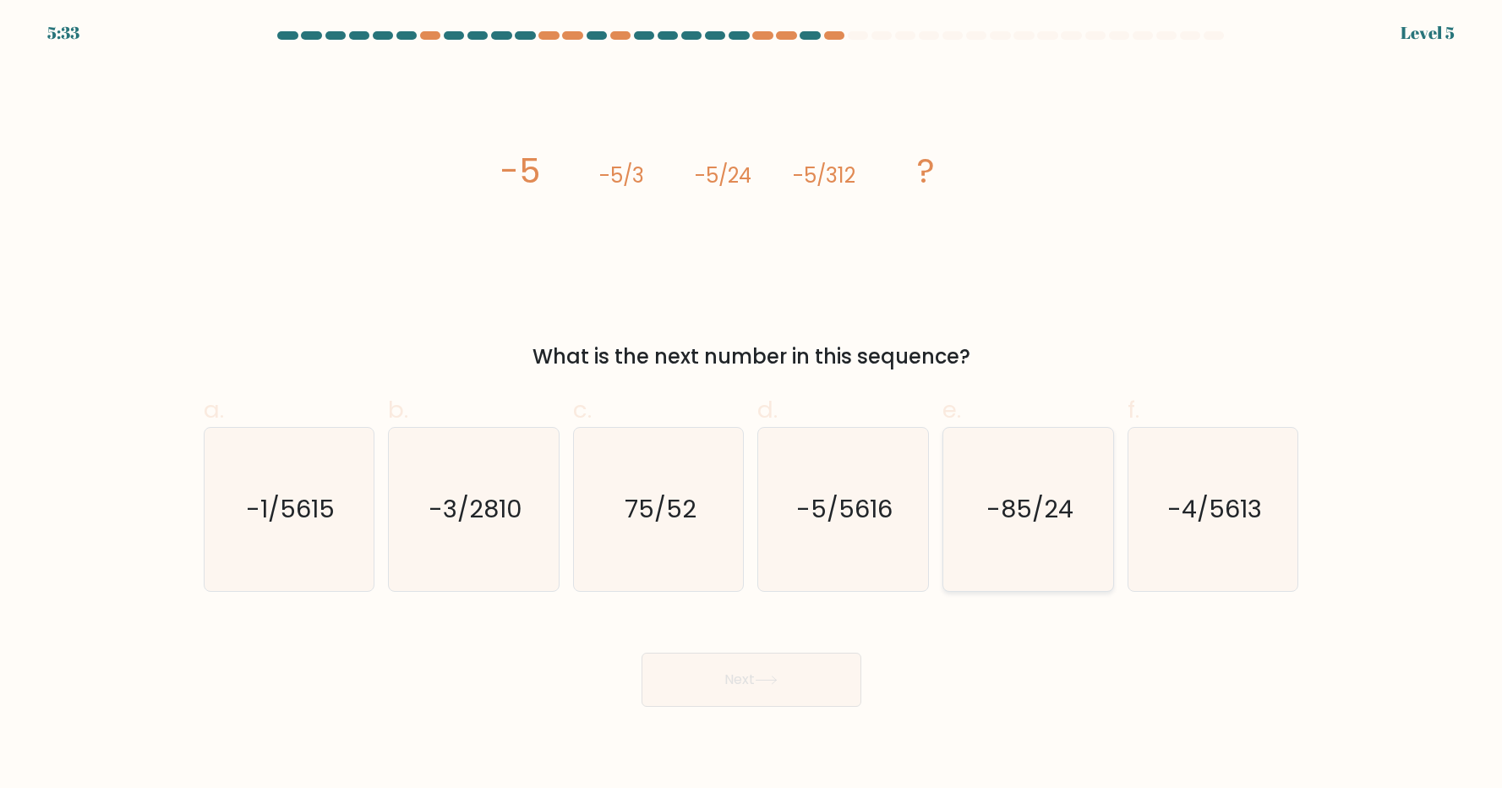
click at [1021, 533] on icon "-85/24" at bounding box center [1028, 509] width 163 height 163
click at [752, 405] on input "e. -85/24" at bounding box center [751, 399] width 1 height 11
radio input "true"
click at [709, 698] on button "Next" at bounding box center [752, 680] width 220 height 54
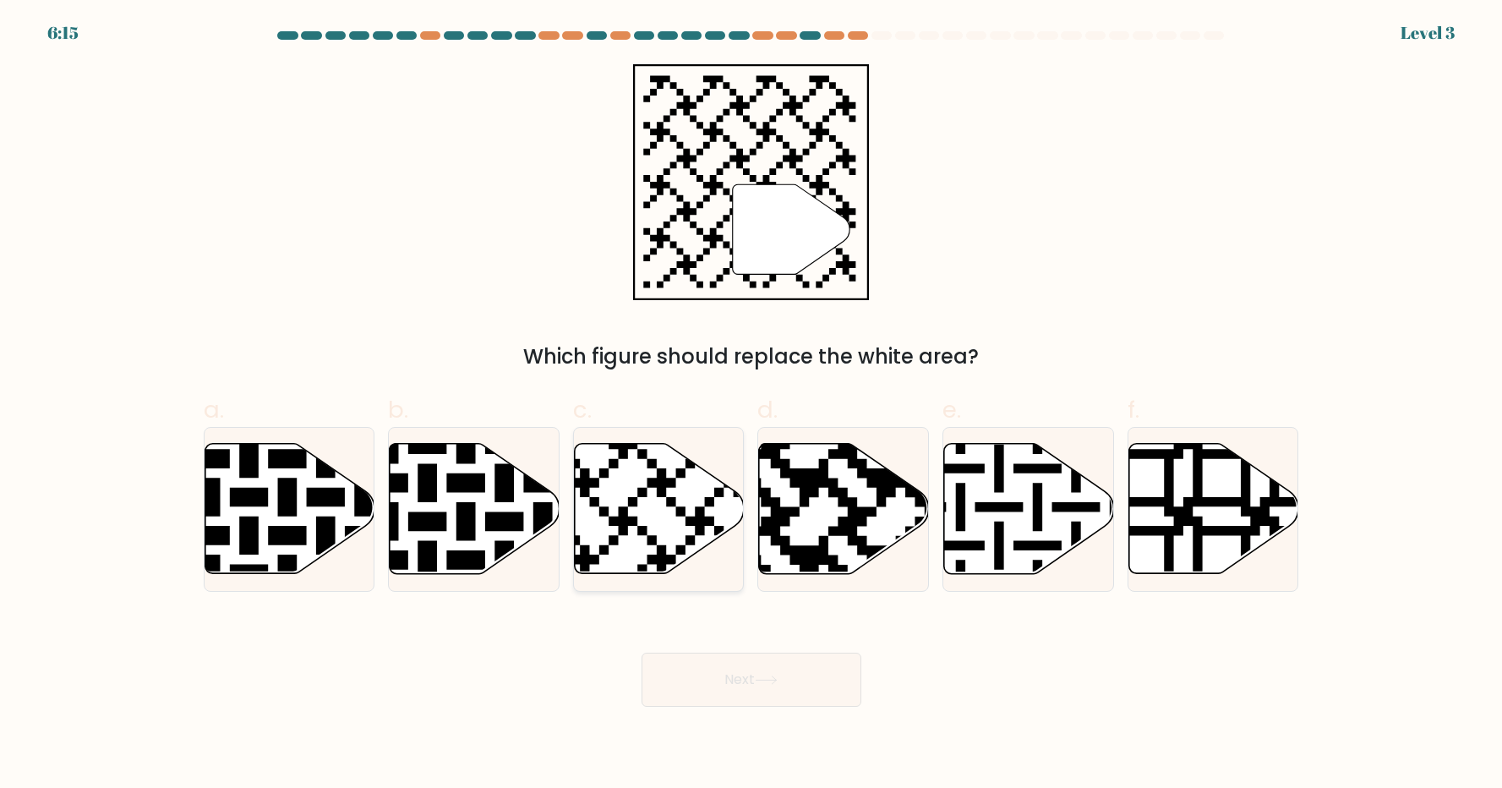
click at [622, 528] on icon at bounding box center [599, 440] width 308 height 308
click at [751, 405] on input "c." at bounding box center [751, 399] width 1 height 11
radio input "true"
click at [750, 685] on button "Next" at bounding box center [752, 680] width 220 height 54
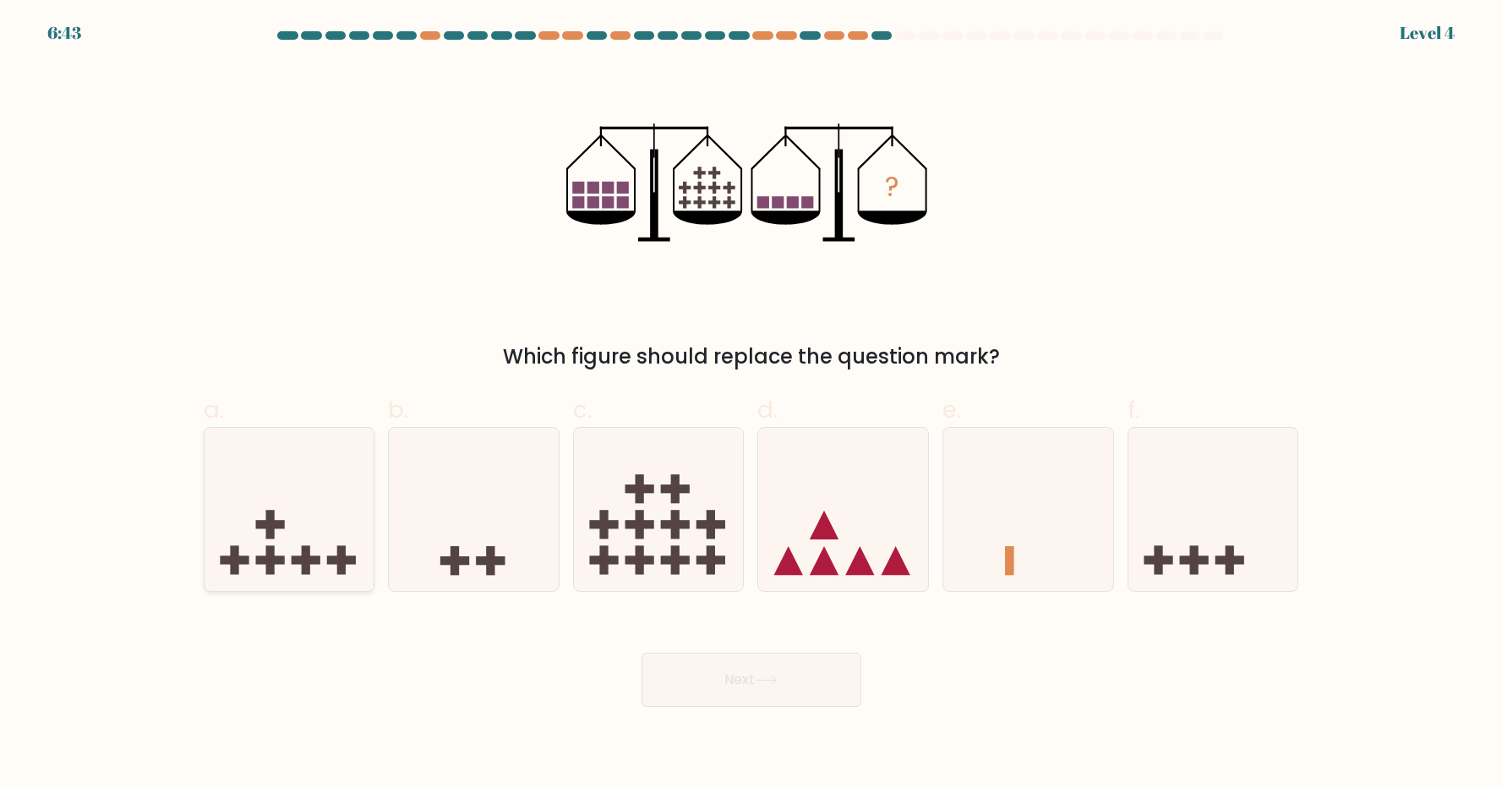
drag, startPoint x: 273, startPoint y: 517, endPoint x: 282, endPoint y: 541, distance: 25.4
click at [275, 522] on g at bounding box center [269, 525] width 29 height 29
click at [751, 405] on input "a." at bounding box center [751, 399] width 1 height 11
radio input "true"
click at [746, 688] on button "Next" at bounding box center [752, 680] width 220 height 54
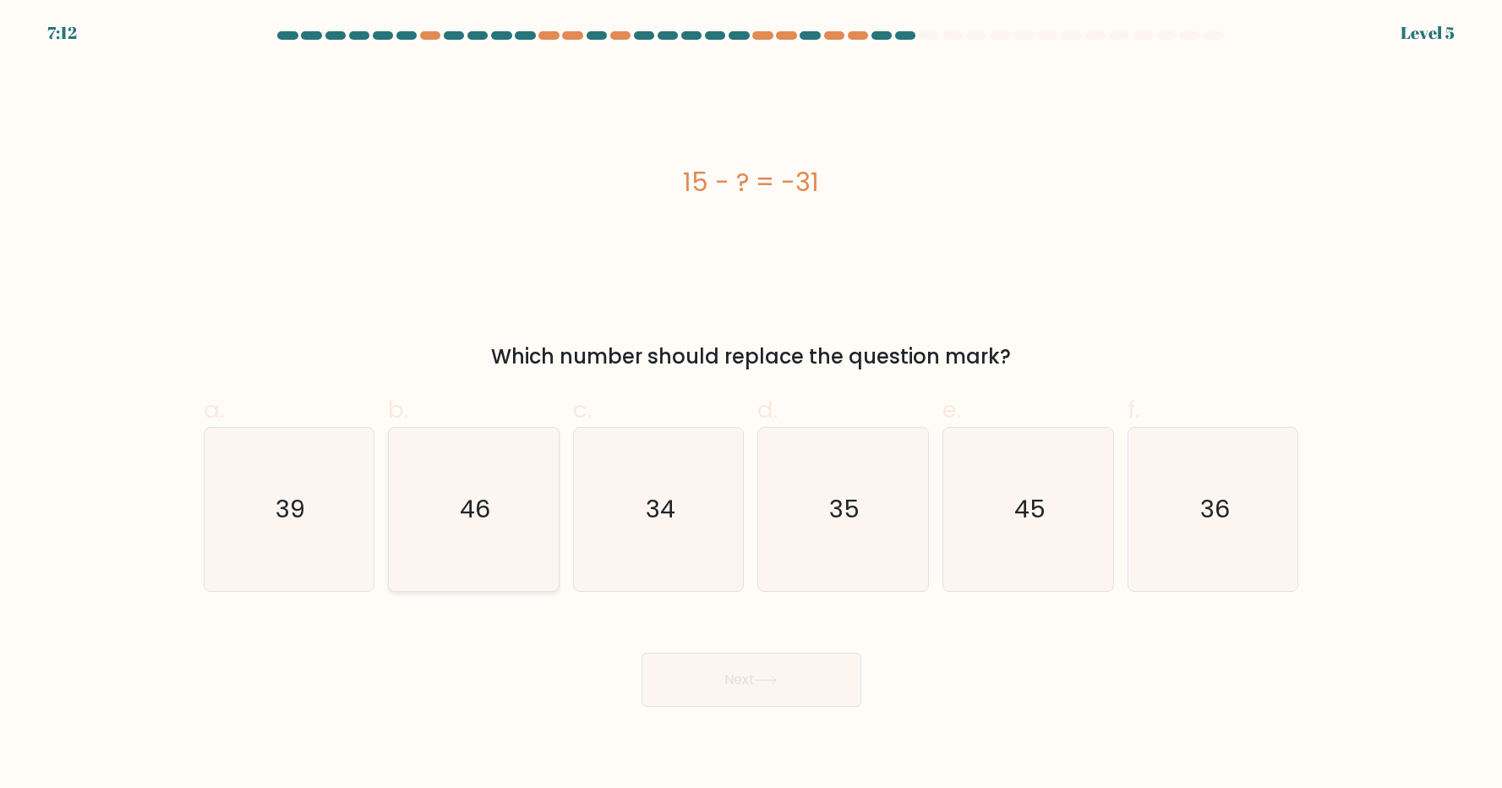
click at [431, 502] on icon "46" at bounding box center [473, 509] width 163 height 163
click at [751, 405] on input "b. 46" at bounding box center [751, 399] width 1 height 11
radio input "true"
click at [746, 689] on button "Next" at bounding box center [752, 680] width 220 height 54
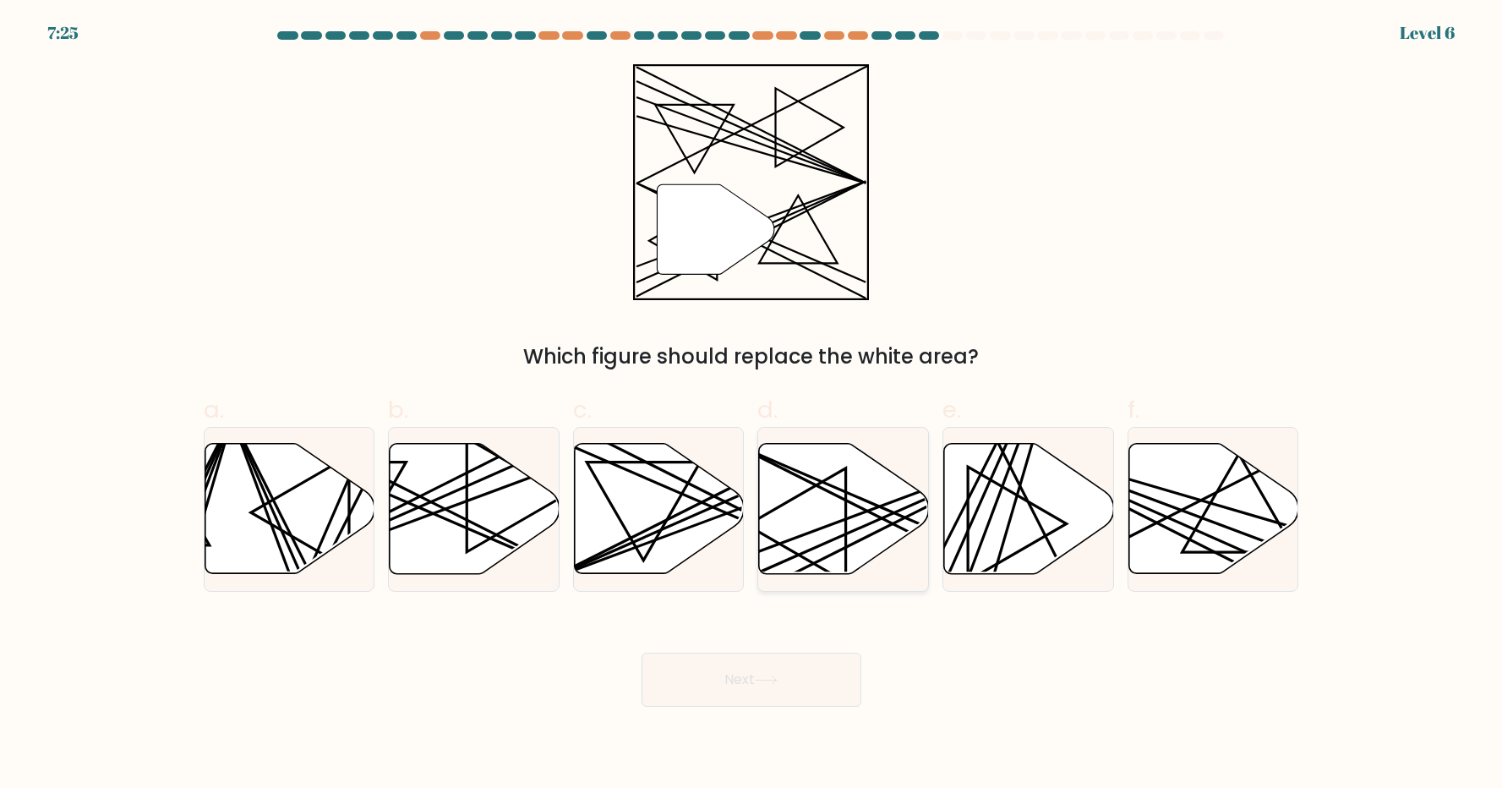
click at [795, 550] on icon at bounding box center [844, 509] width 170 height 130
click at [752, 405] on input "d." at bounding box center [751, 399] width 1 height 11
radio input "true"
click at [746, 681] on button "Next" at bounding box center [752, 680] width 220 height 54
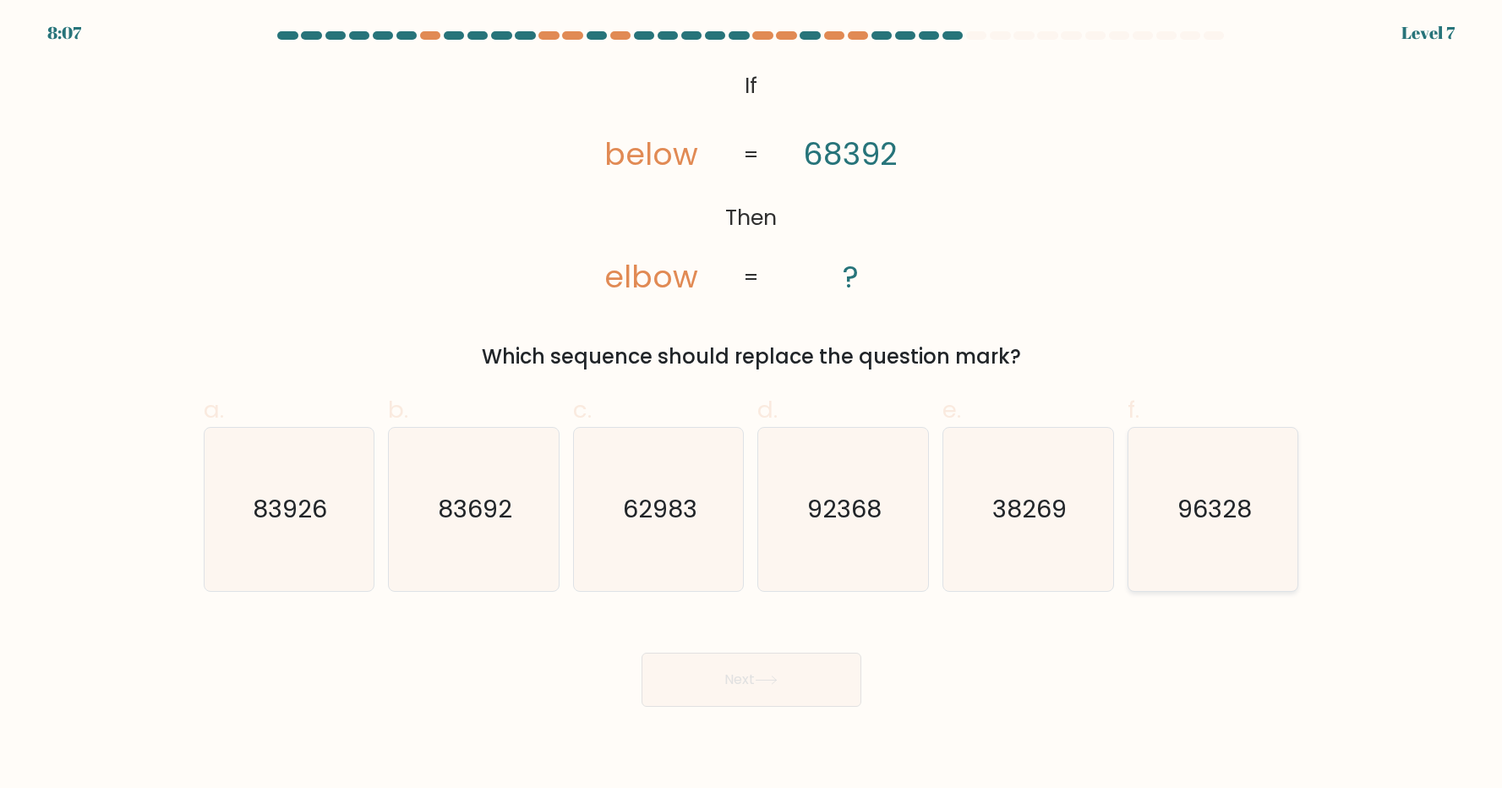
drag, startPoint x: 1199, startPoint y: 541, endPoint x: 1189, endPoint y: 546, distance: 10.6
click at [1199, 541] on icon "96328" at bounding box center [1213, 509] width 163 height 163
click at [752, 405] on input "f. 96328" at bounding box center [751, 399] width 1 height 11
radio input "true"
click at [732, 681] on button "Next" at bounding box center [752, 680] width 220 height 54
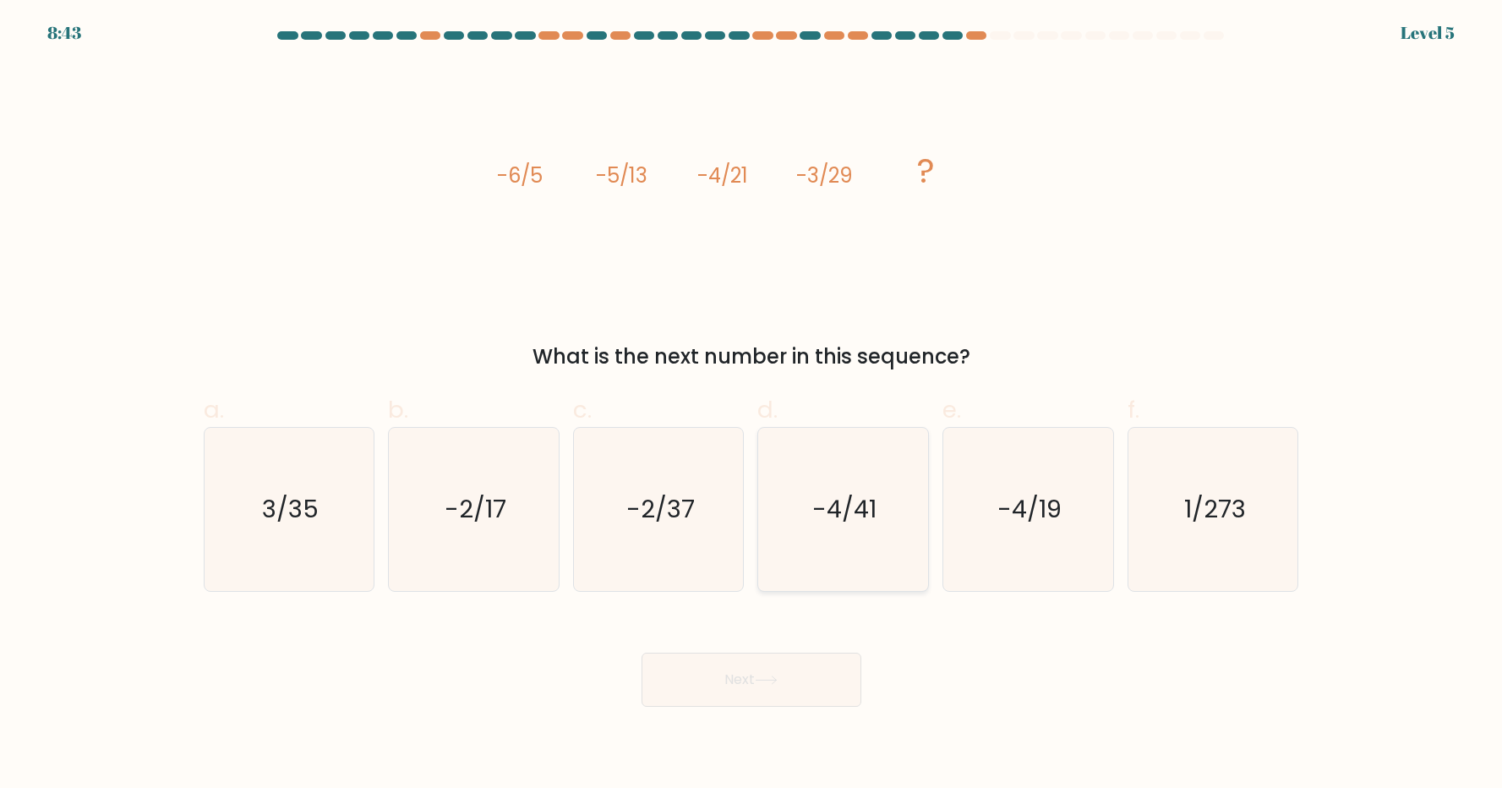
click at [915, 544] on icon "-4/41" at bounding box center [843, 509] width 163 height 163
click at [752, 405] on input "d. -4/41" at bounding box center [751, 399] width 1 height 11
radio input "true"
click at [772, 682] on icon at bounding box center [766, 679] width 23 height 9
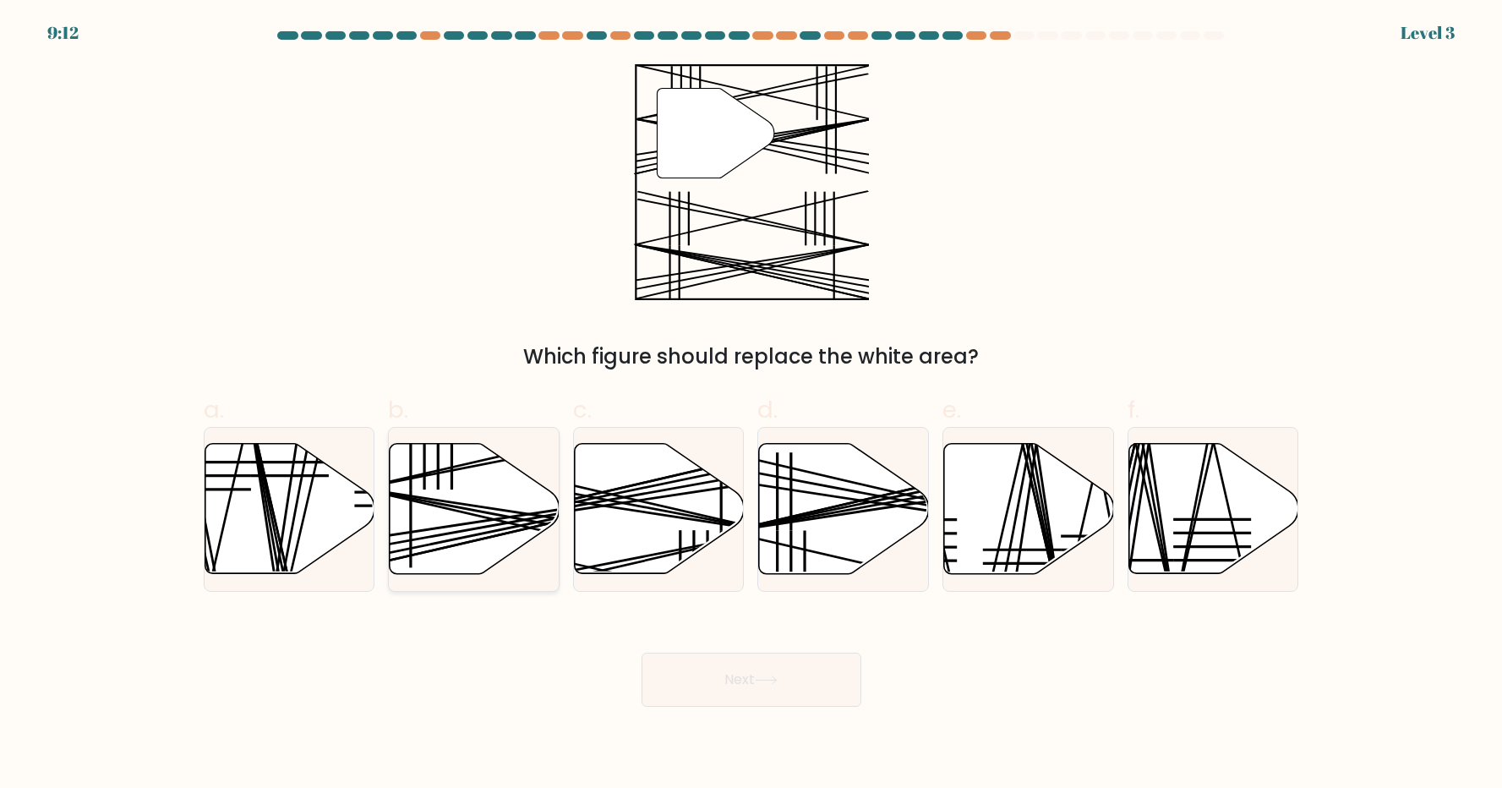
click at [463, 503] on line at bounding box center [529, 515] width 336 height 52
click at [751, 405] on input "b." at bounding box center [751, 399] width 1 height 11
radio input "true"
click at [778, 679] on icon at bounding box center [766, 679] width 23 height 9
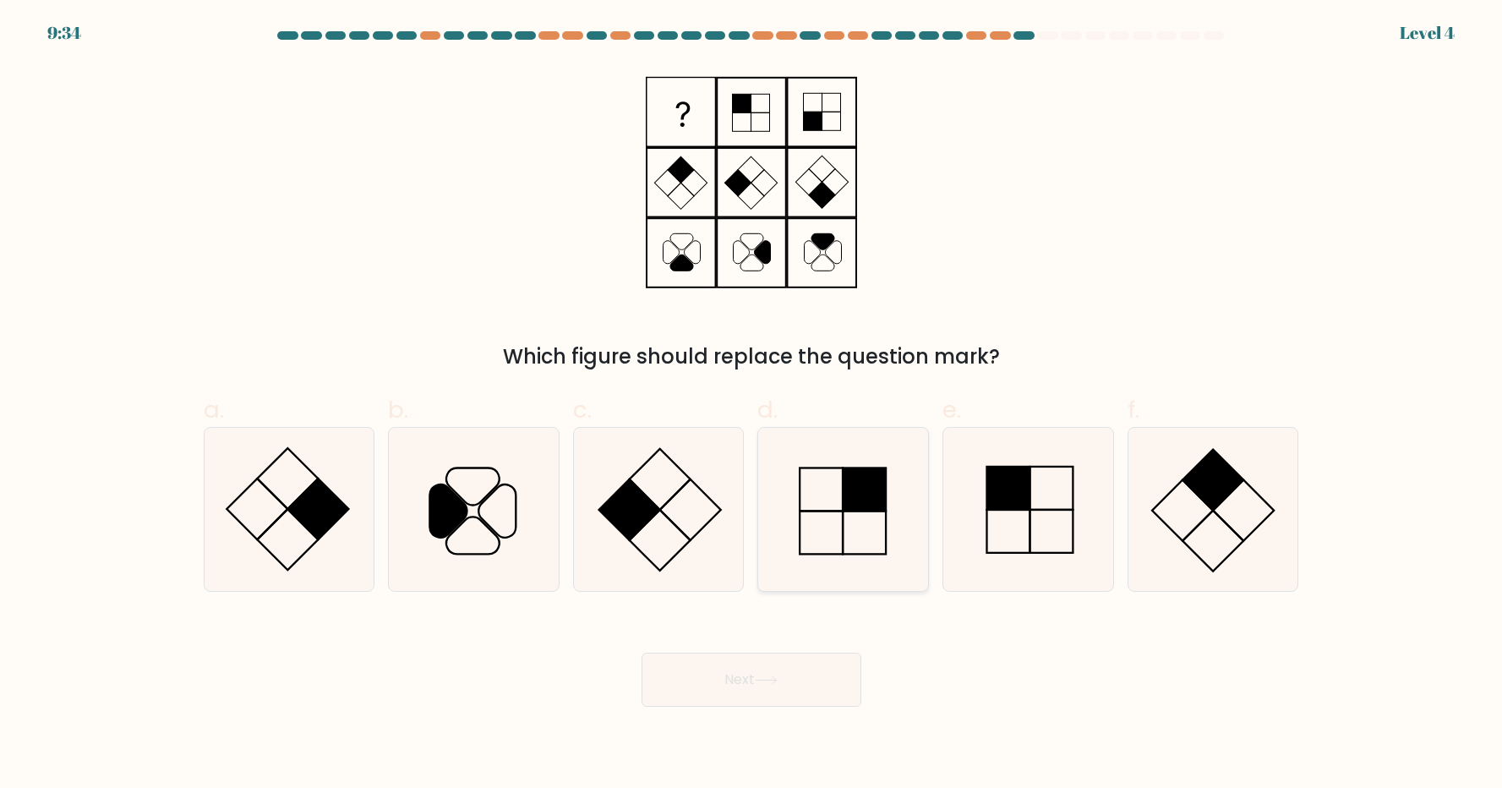
click at [871, 519] on icon at bounding box center [843, 509] width 163 height 163
click at [752, 405] on input "d." at bounding box center [751, 399] width 1 height 11
radio input "true"
click at [737, 691] on button "Next" at bounding box center [752, 680] width 220 height 54
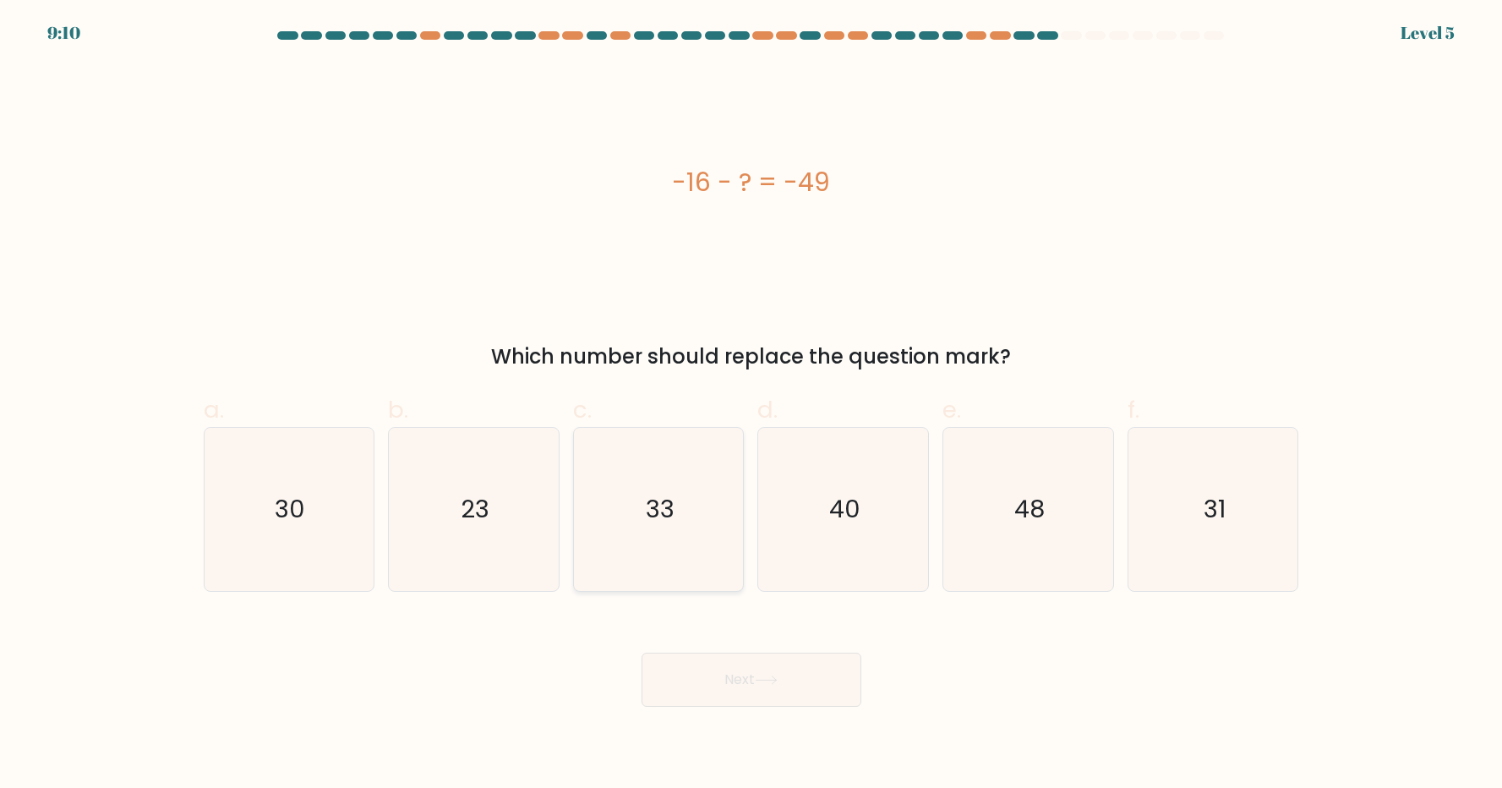
click at [649, 485] on icon "33" at bounding box center [658, 509] width 163 height 163
click at [751, 405] on input "c. 33" at bounding box center [751, 399] width 1 height 11
radio input "true"
click at [751, 684] on button "Next" at bounding box center [752, 680] width 220 height 54
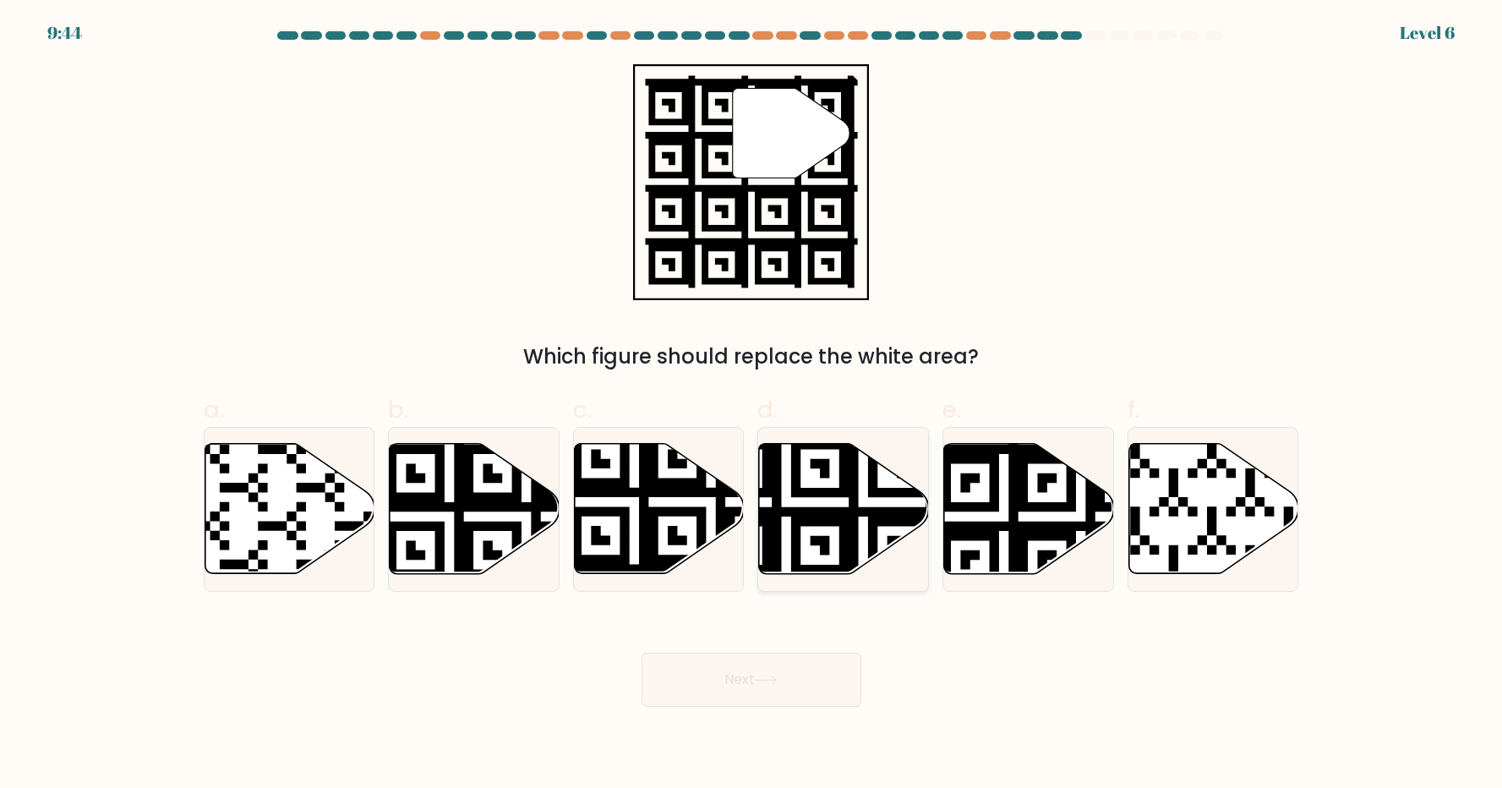
click at [811, 474] on icon at bounding box center [844, 509] width 170 height 130
click at [752, 405] on input "d." at bounding box center [751, 399] width 1 height 11
radio input "true"
click at [795, 690] on button "Next" at bounding box center [752, 680] width 220 height 54
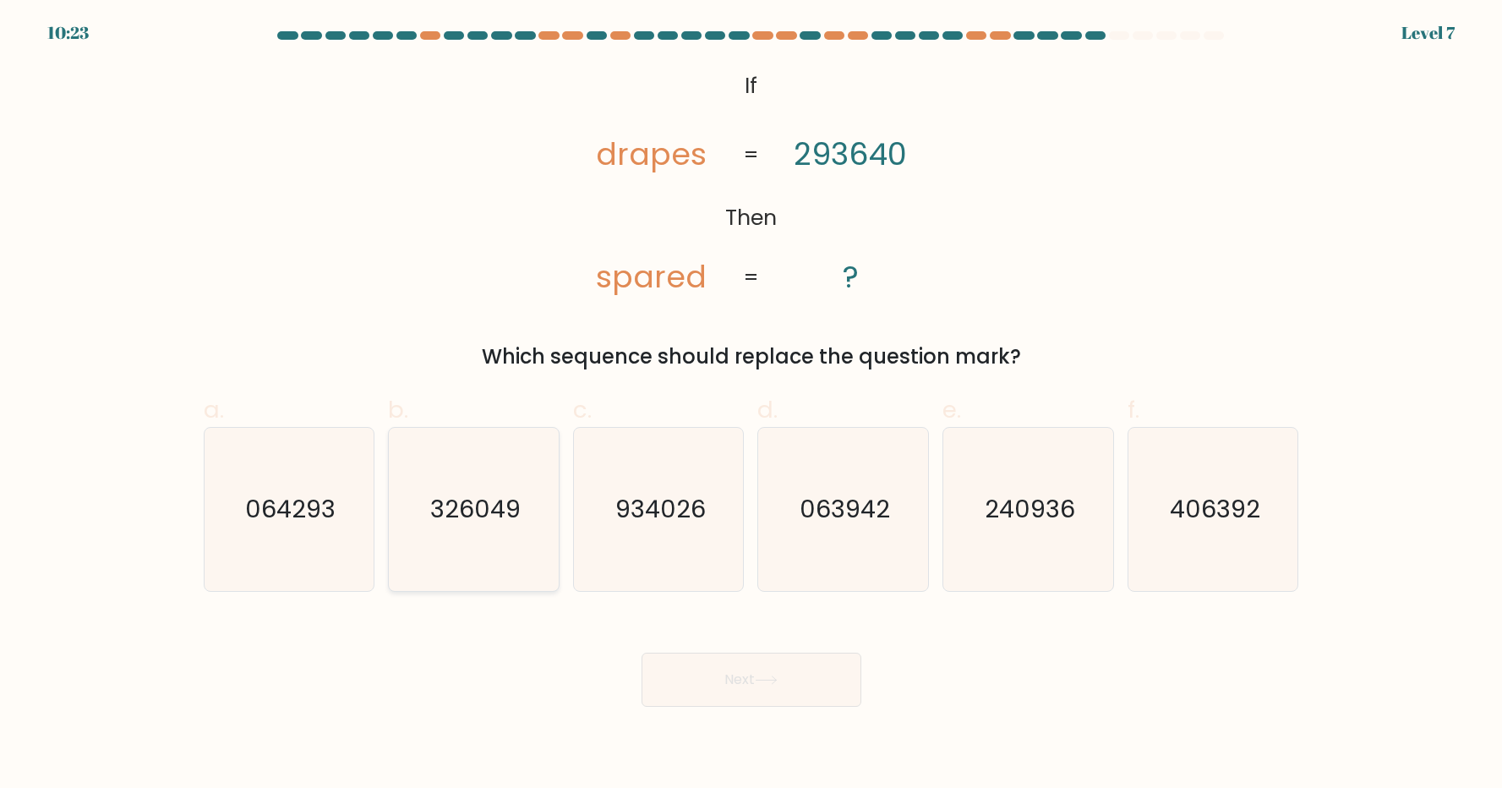
click at [436, 510] on text "326049" at bounding box center [475, 509] width 90 height 34
click at [751, 405] on input "b. 326049" at bounding box center [751, 399] width 1 height 11
radio input "true"
click at [732, 678] on button "Next" at bounding box center [752, 680] width 220 height 54
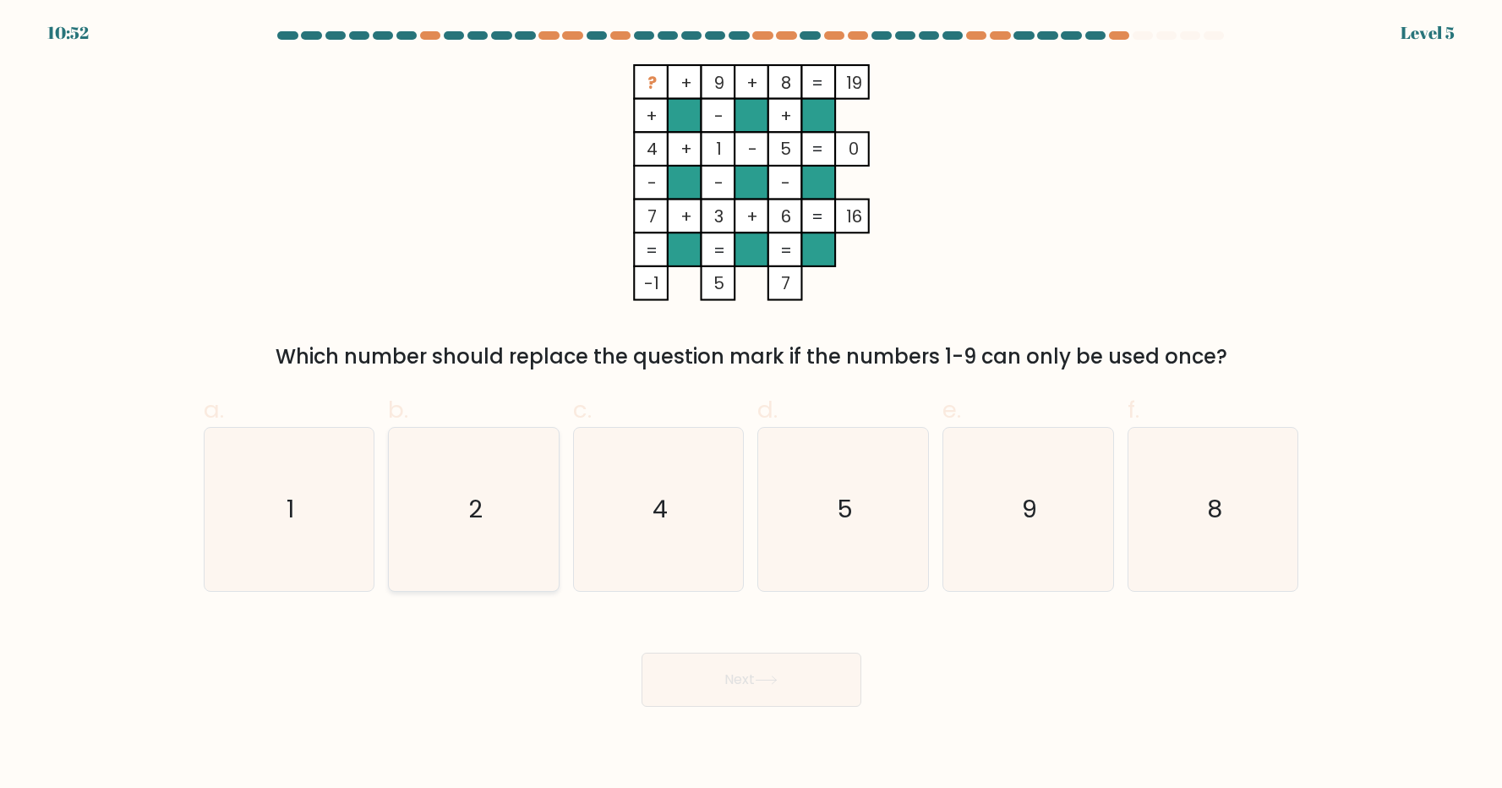
click at [488, 558] on icon "2" at bounding box center [473, 509] width 163 height 163
click at [751, 405] on input "b. 2" at bounding box center [751, 399] width 1 height 11
radio input "true"
click at [741, 678] on button "Next" at bounding box center [752, 680] width 220 height 54
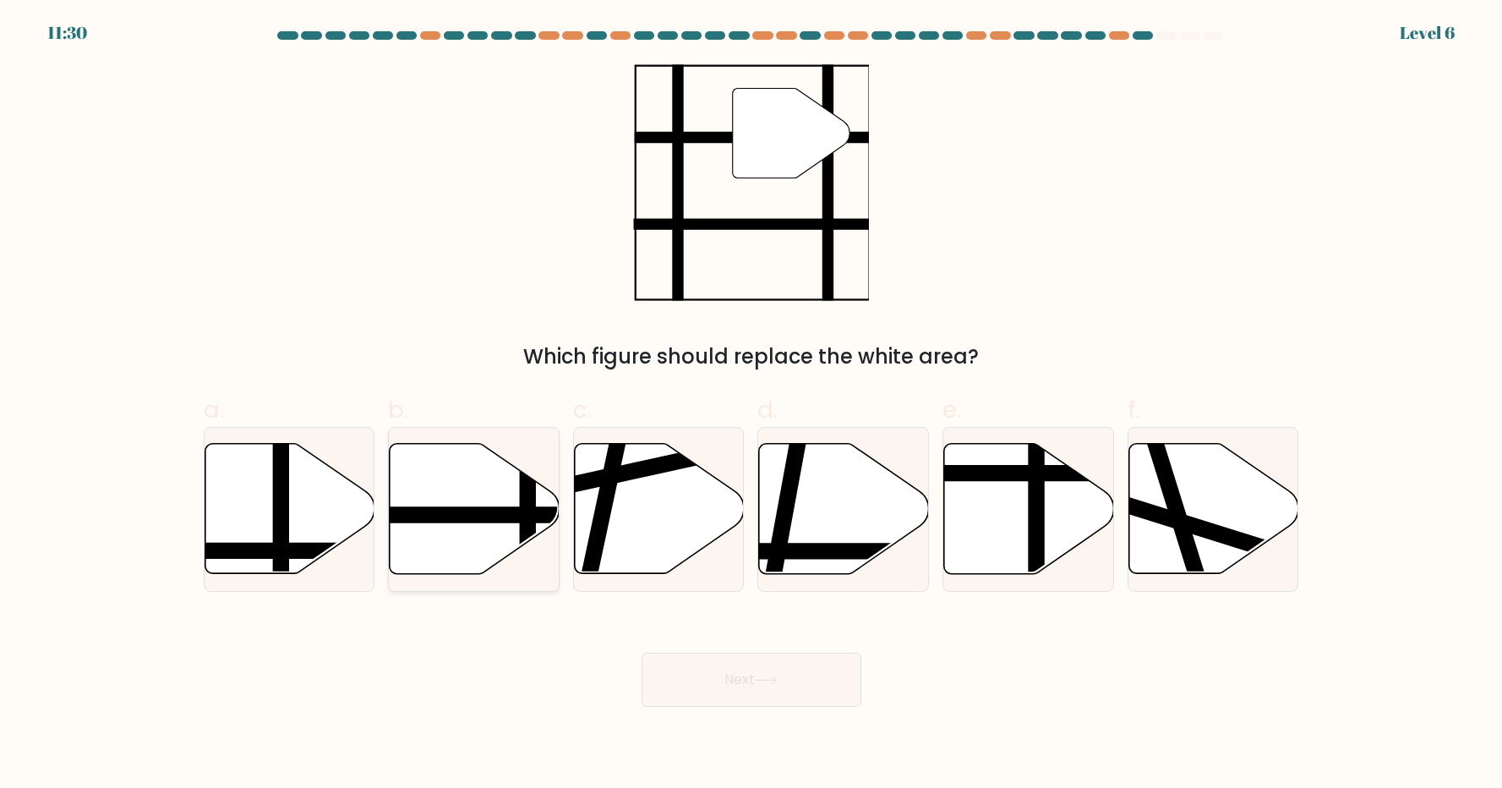
click at [462, 503] on icon at bounding box center [475, 509] width 170 height 130
click at [751, 405] on input "b." at bounding box center [751, 399] width 1 height 11
radio input "true"
click at [739, 682] on button "Next" at bounding box center [752, 680] width 220 height 54
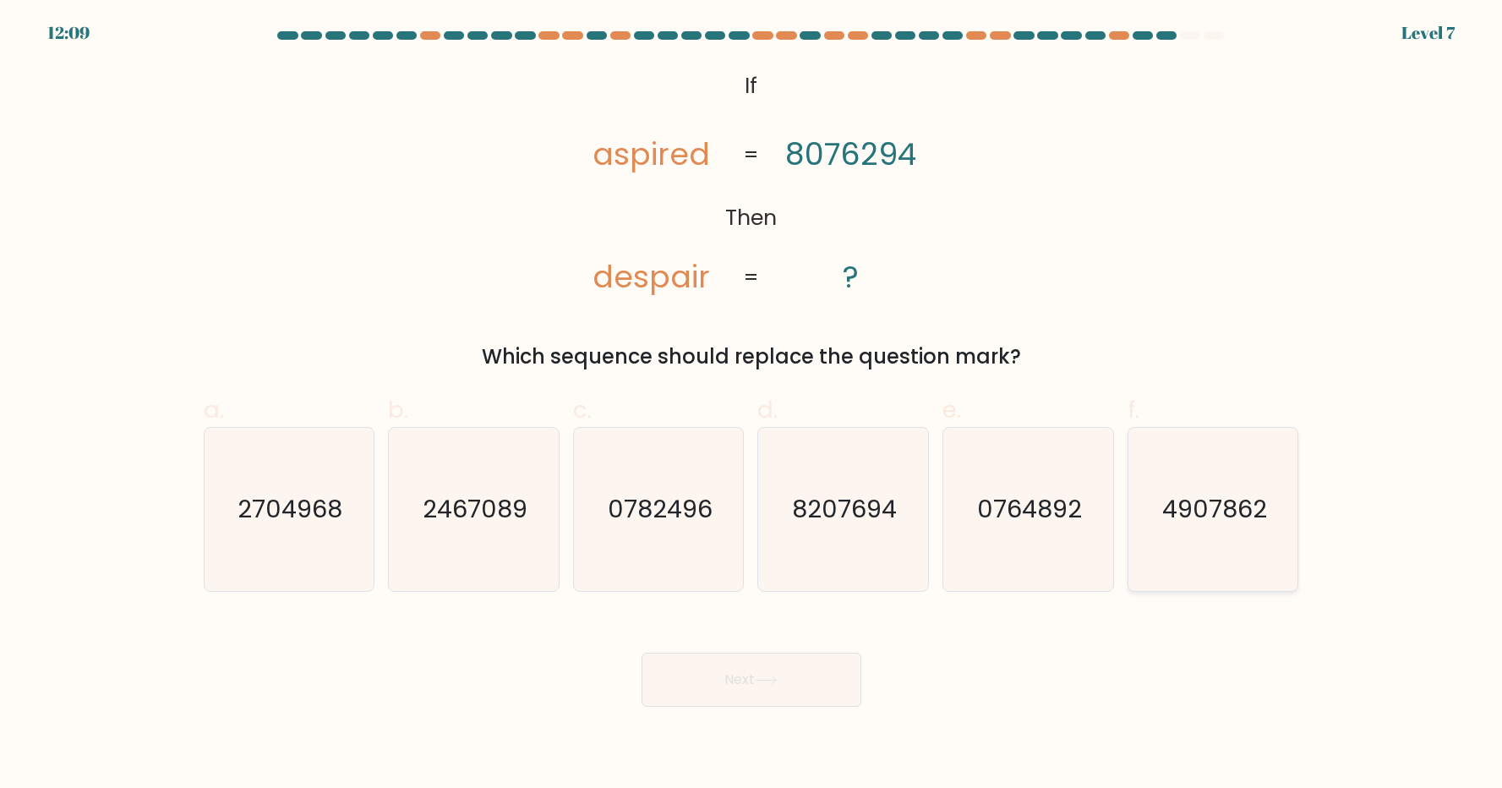
click at [1260, 521] on text "4907862" at bounding box center [1214, 509] width 105 height 34
click at [752, 405] on input "f. 4907862" at bounding box center [751, 399] width 1 height 11
radio input "true"
click at [994, 522] on text "0764892" at bounding box center [1029, 509] width 105 height 34
click at [752, 405] on input "e. 0764892" at bounding box center [751, 399] width 1 height 11
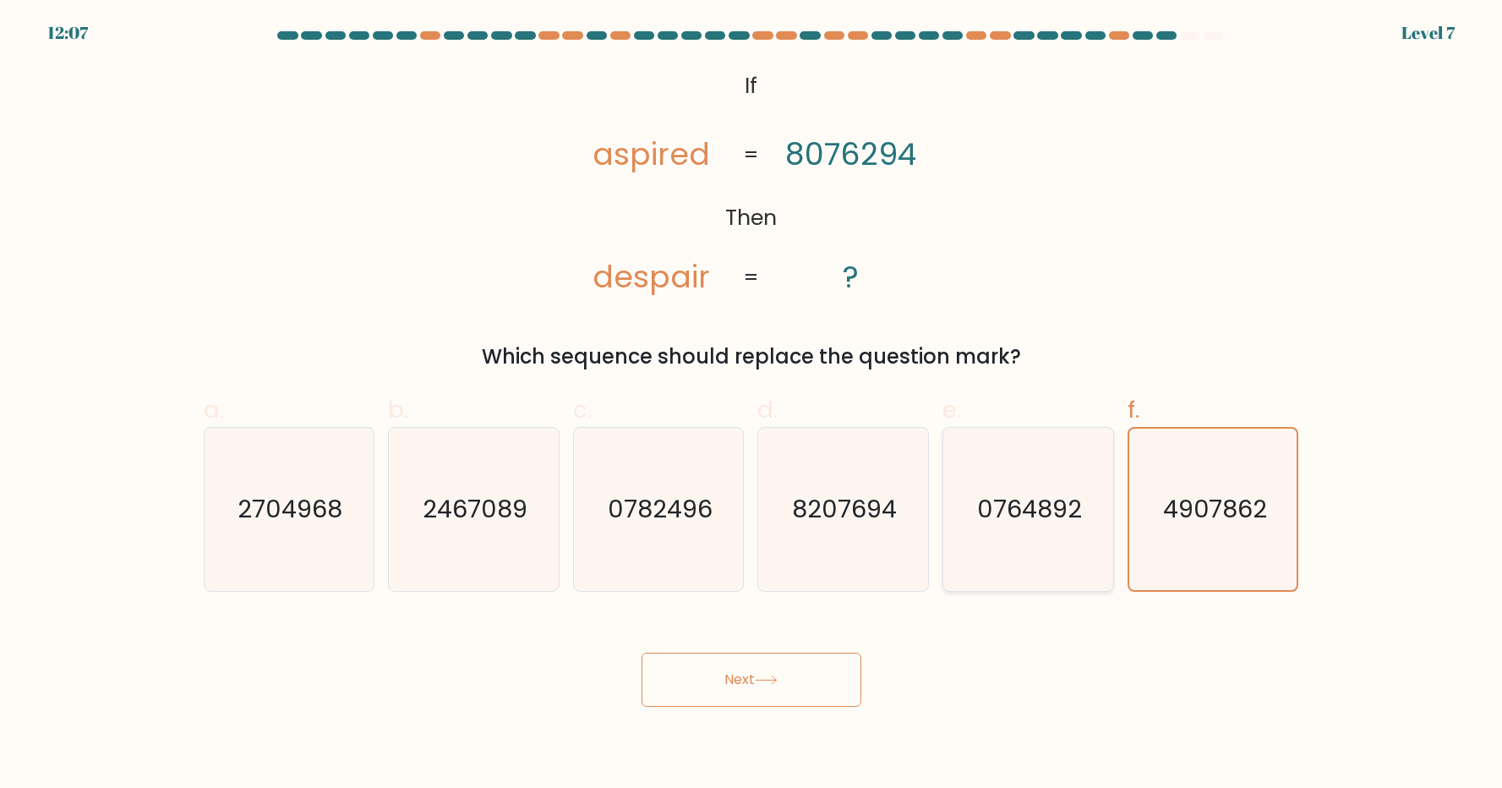
radio input "true"
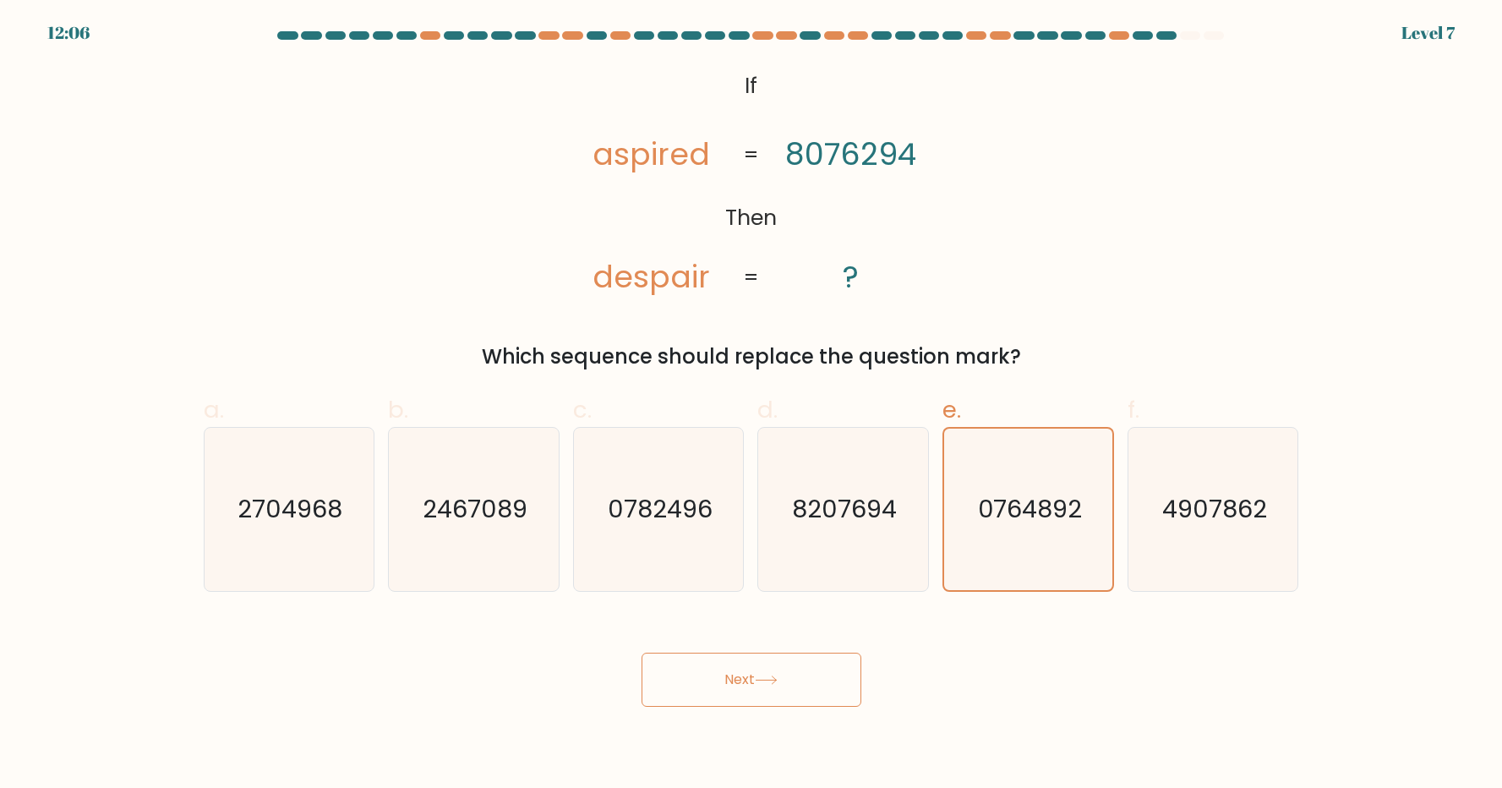
click at [790, 674] on button "Next" at bounding box center [752, 680] width 220 height 54
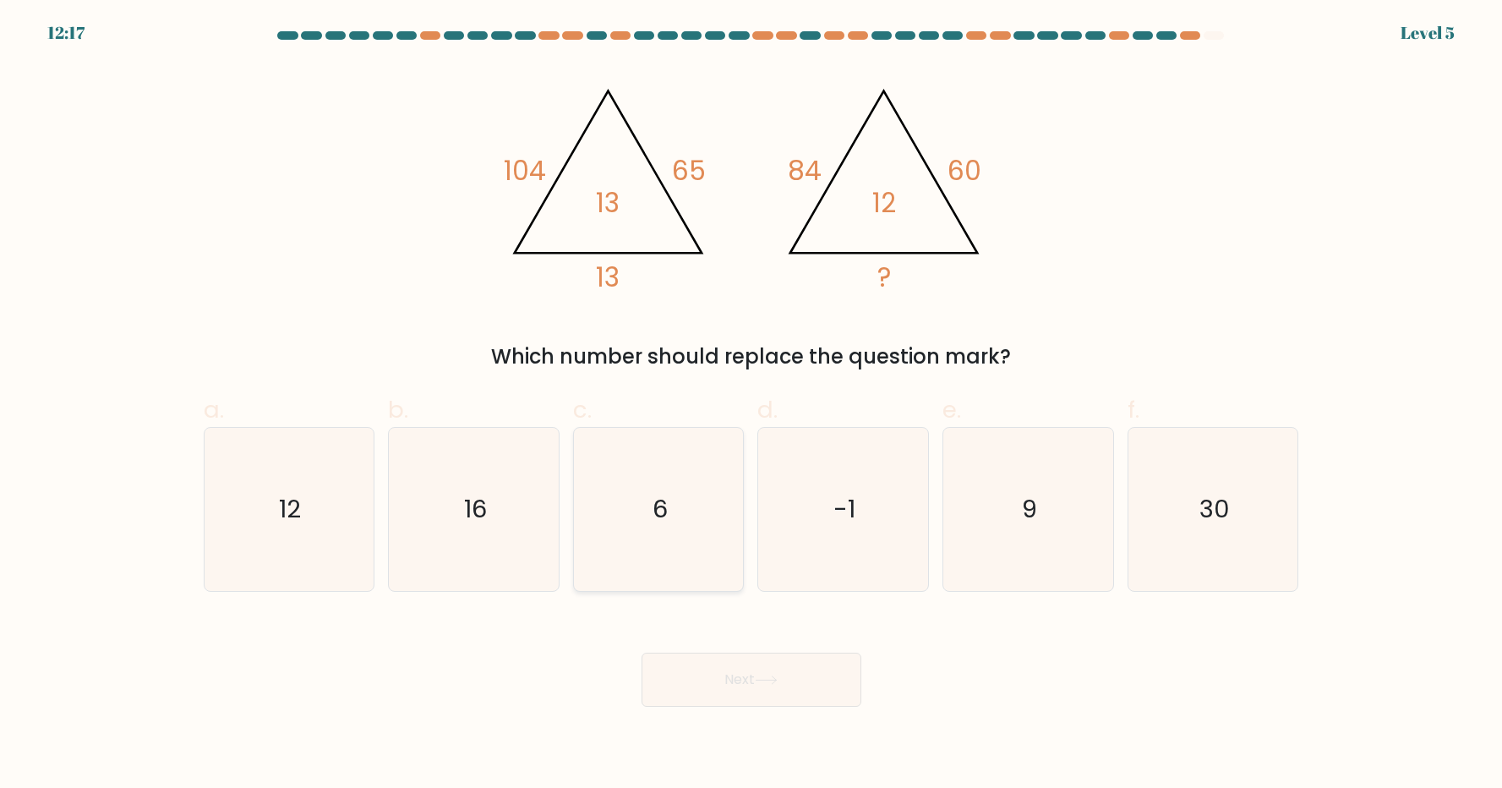
click at [725, 529] on icon "6" at bounding box center [658, 509] width 163 height 163
click at [751, 405] on input "c. 6" at bounding box center [751, 399] width 1 height 11
radio input "true"
click at [773, 677] on icon at bounding box center [766, 679] width 23 height 9
click at [741, 685] on button "Next" at bounding box center [752, 680] width 220 height 54
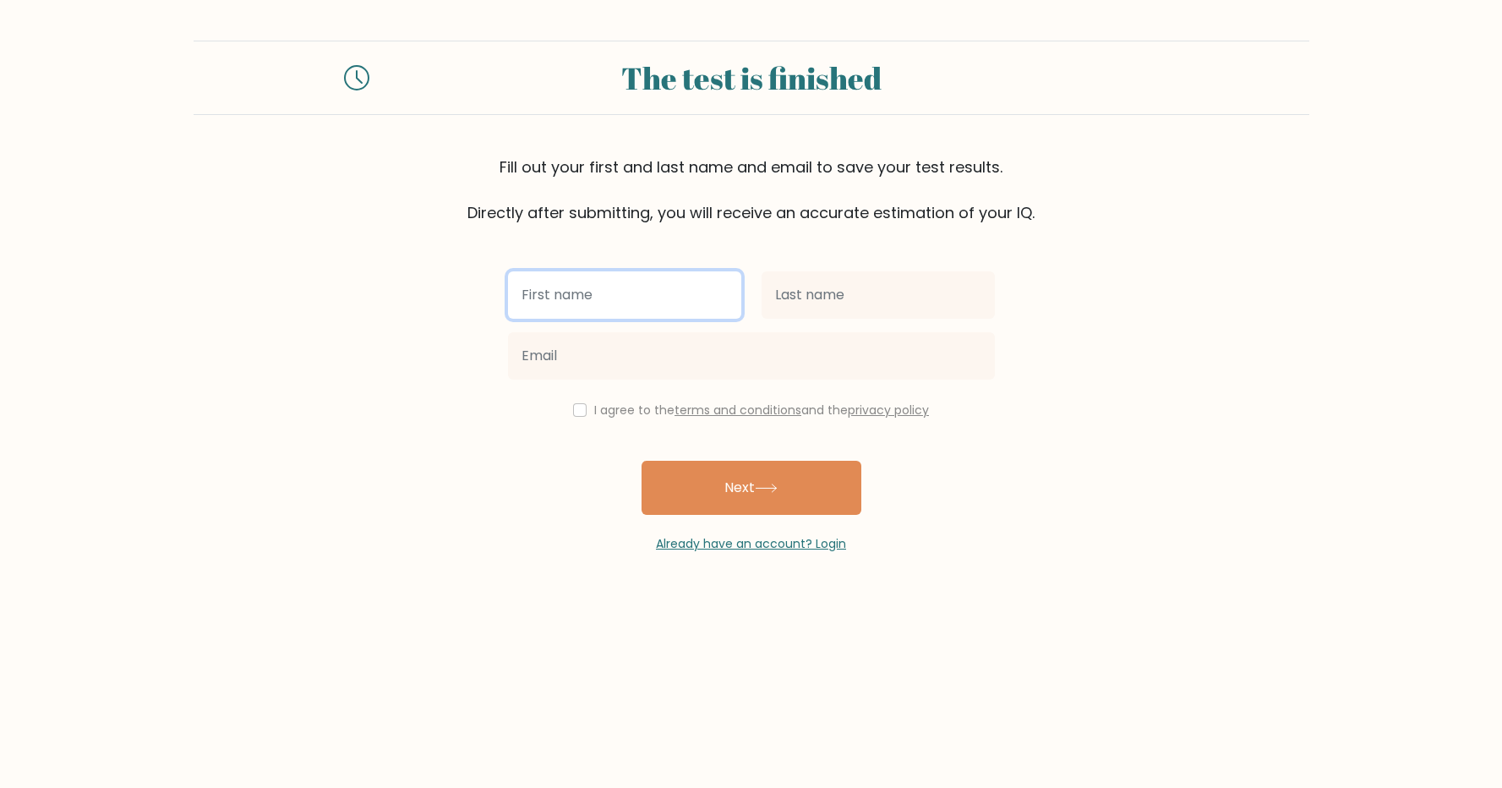
click at [626, 308] on input "text" at bounding box center [624, 294] width 233 height 47
type input "tomi"
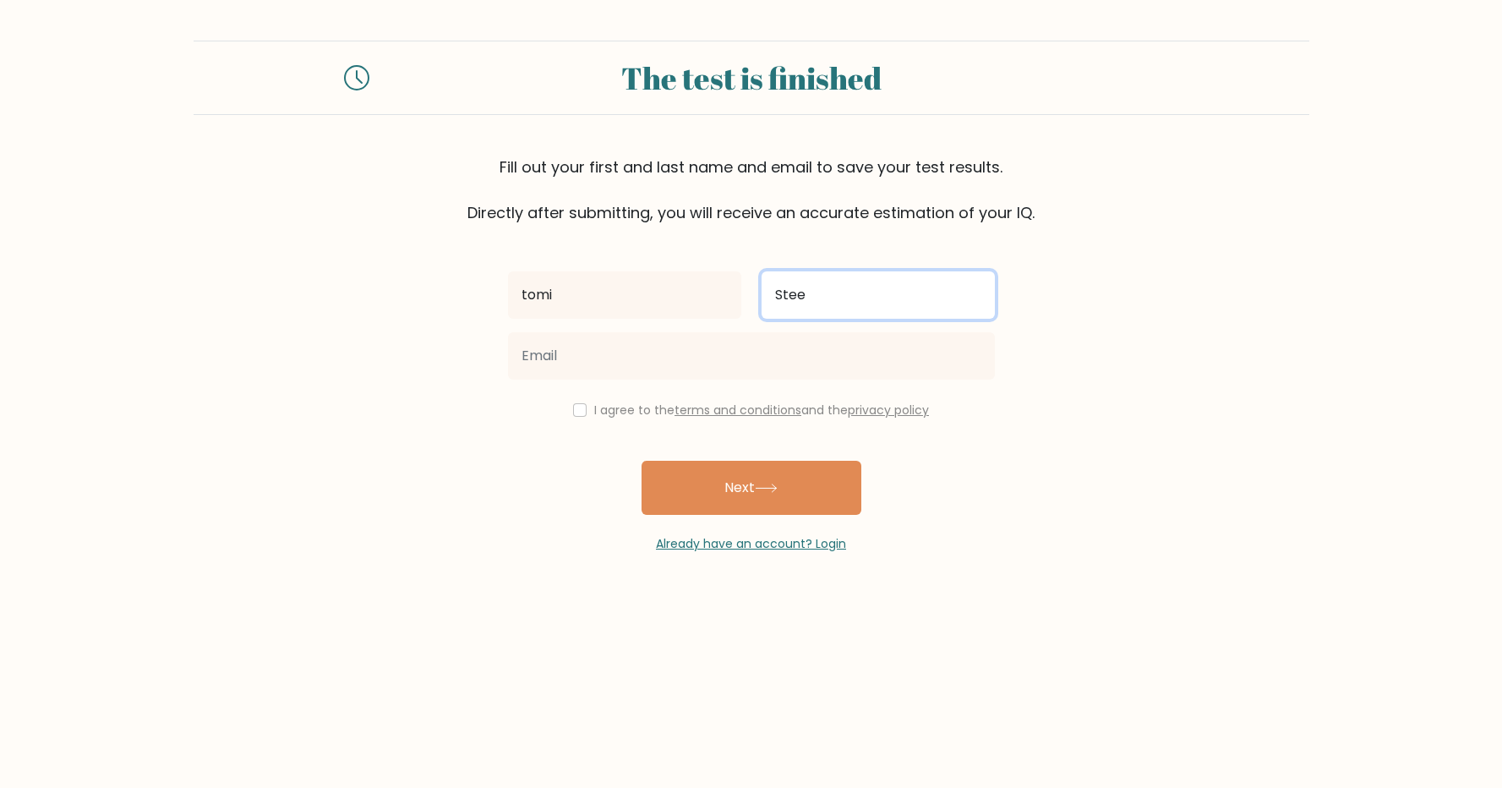
type input "Steen"
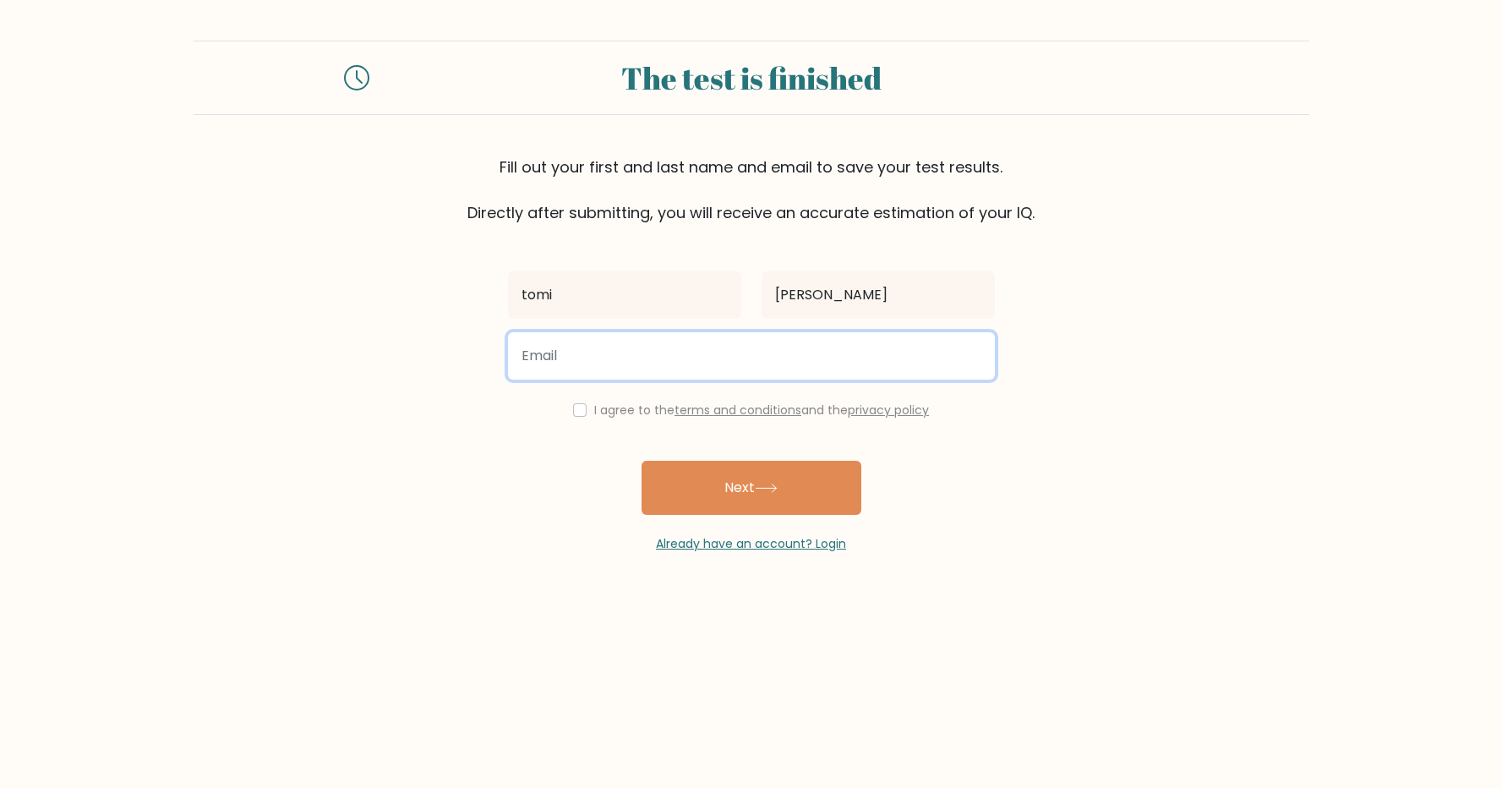
type input "1graverer-revyer@icloud.com"
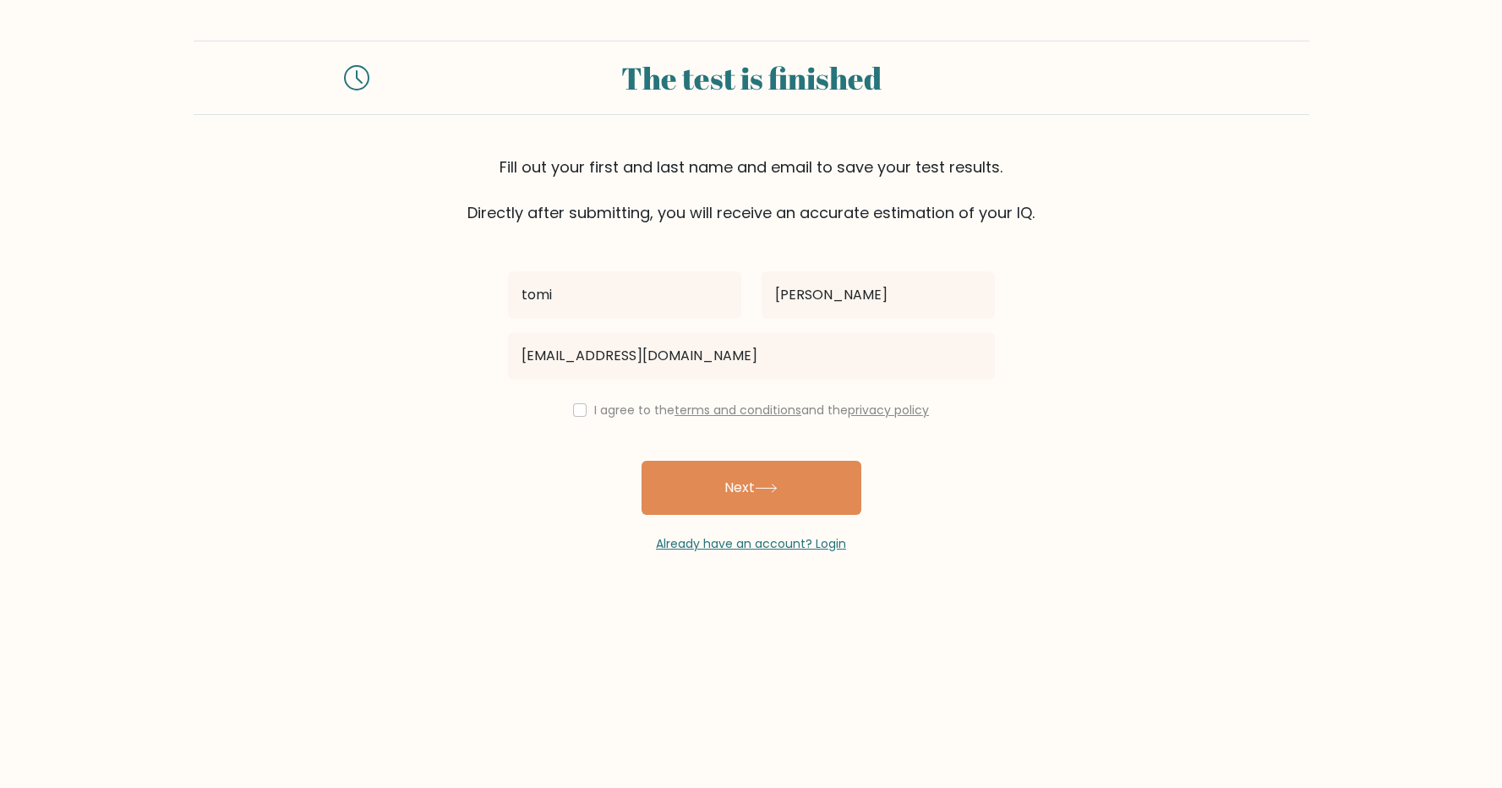
click at [577, 413] on input "checkbox" at bounding box center [580, 410] width 14 height 14
checkbox input "true"
click at [752, 487] on button "Next" at bounding box center [752, 488] width 220 height 54
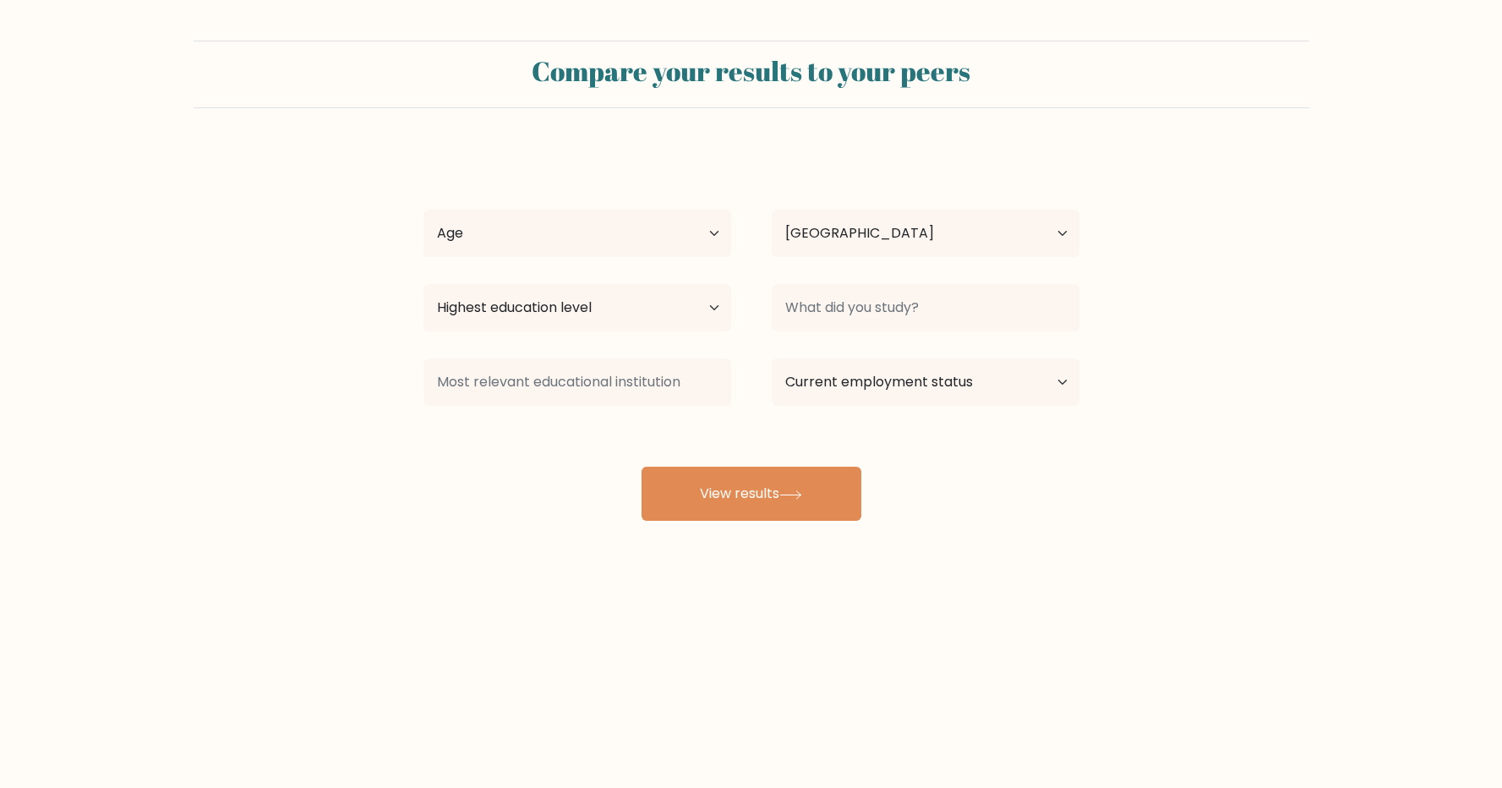
select select "NO"
select select "45_54"
select select "primary"
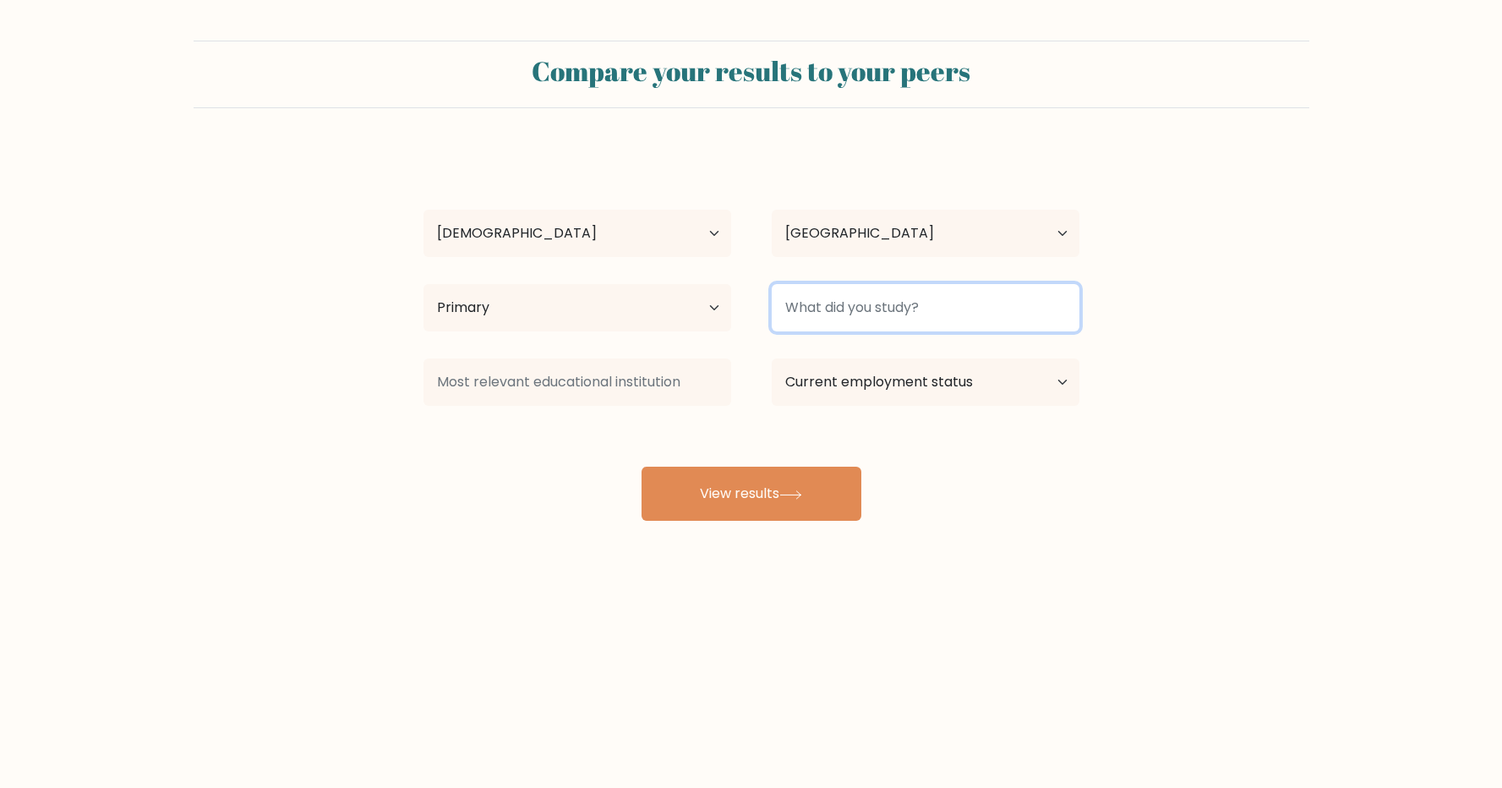
click at [899, 309] on input at bounding box center [926, 307] width 308 height 47
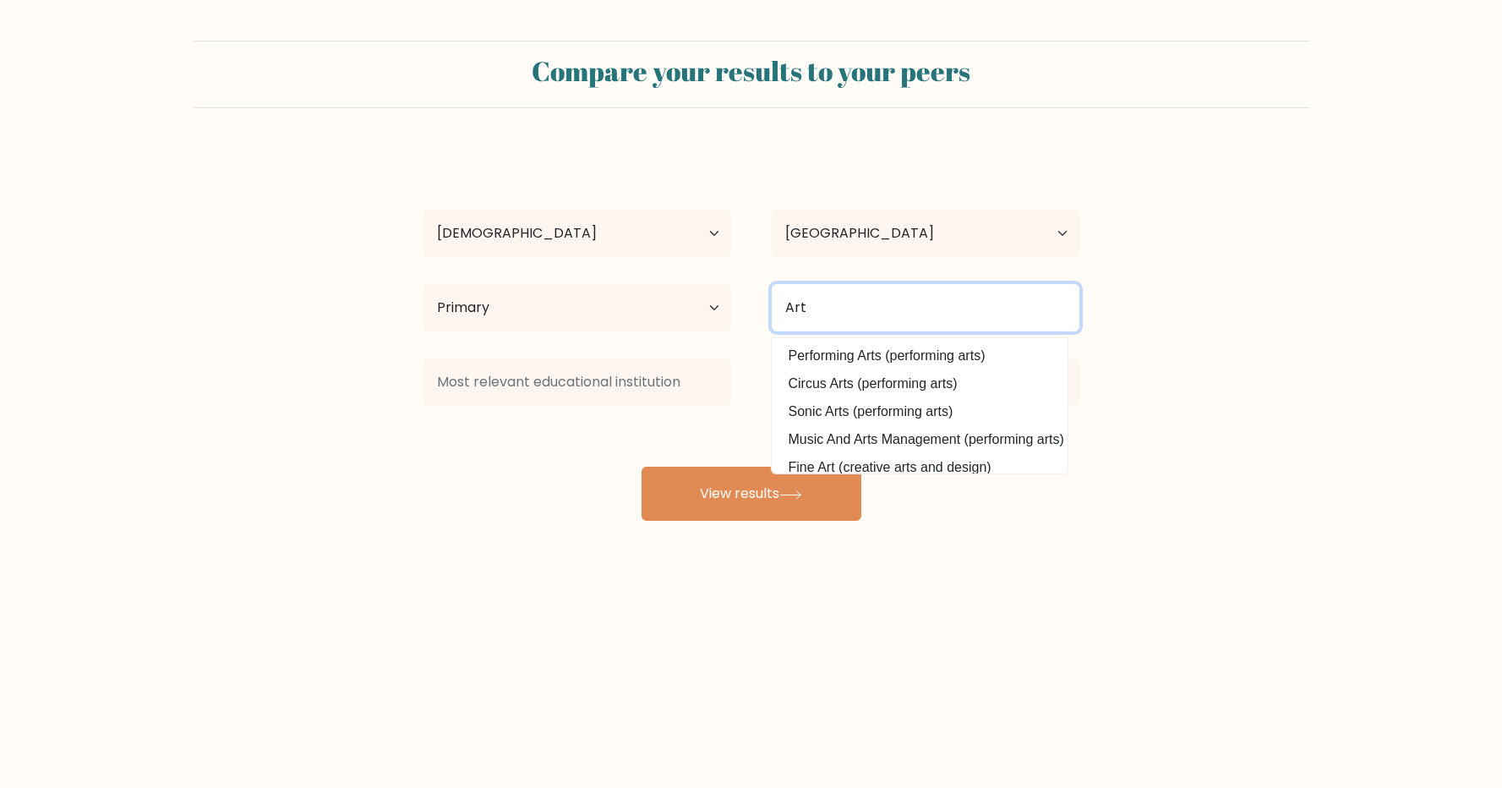
type input "Art"
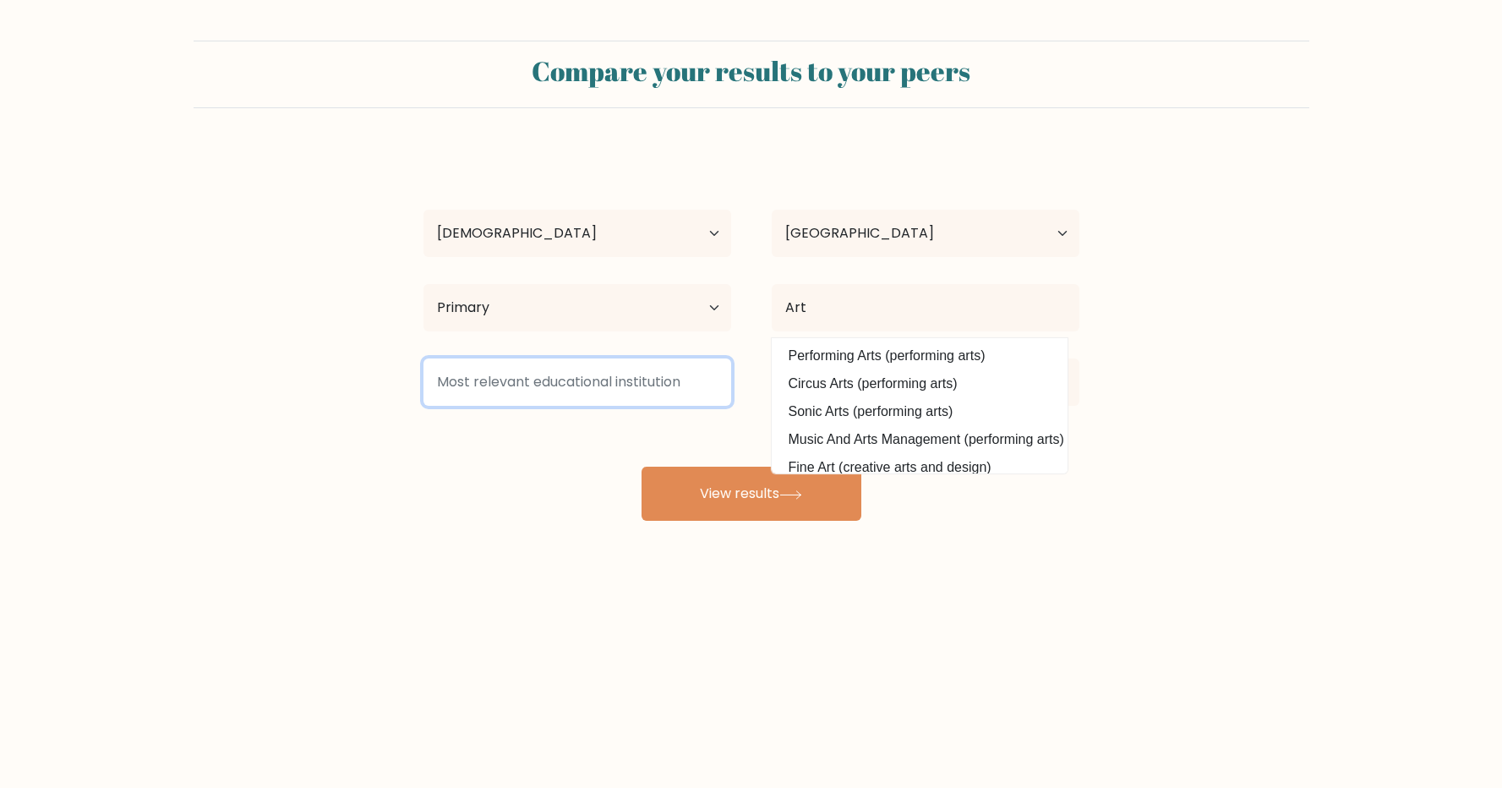
click at [601, 393] on input at bounding box center [578, 381] width 308 height 47
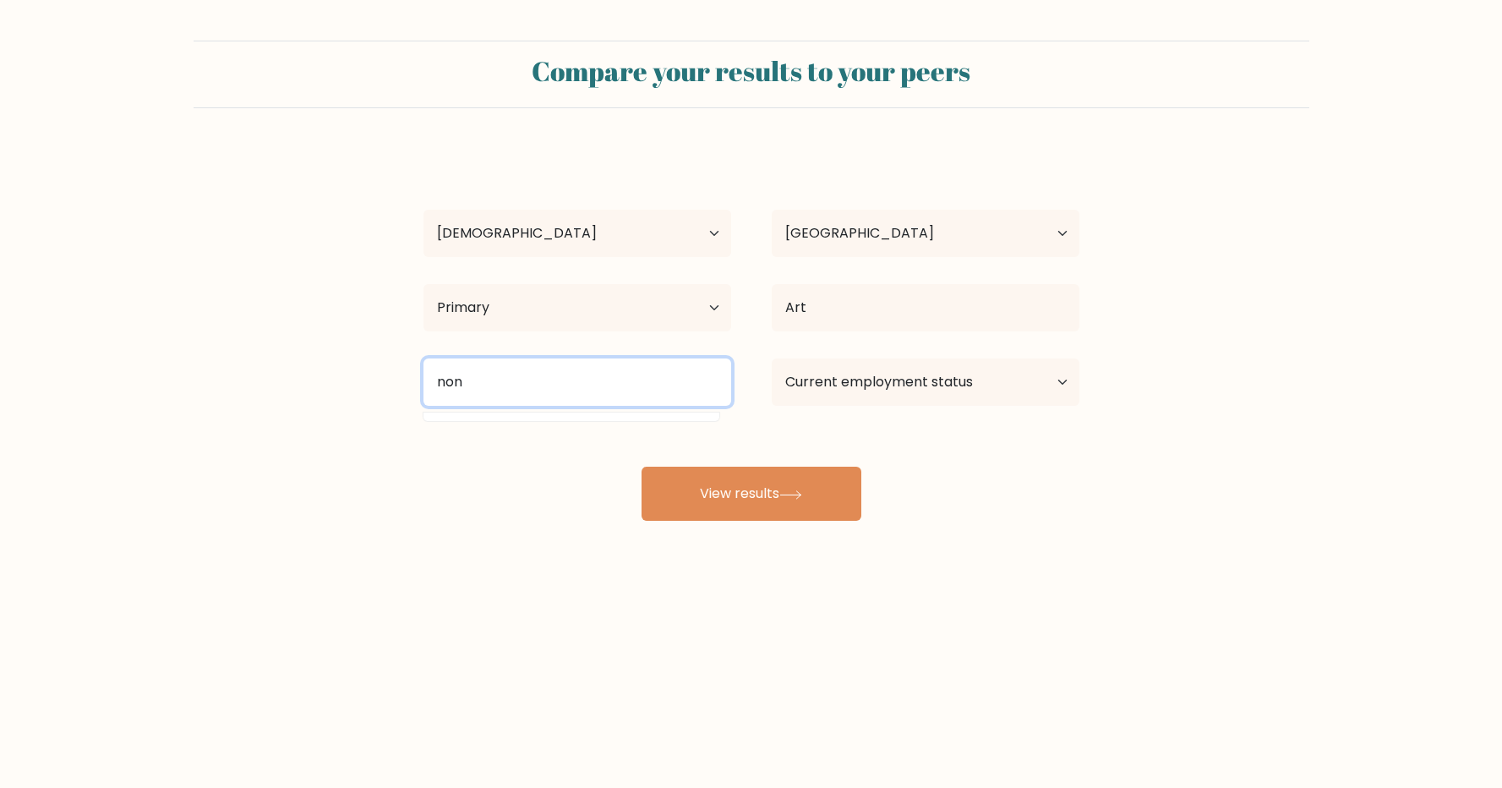
type input "non"
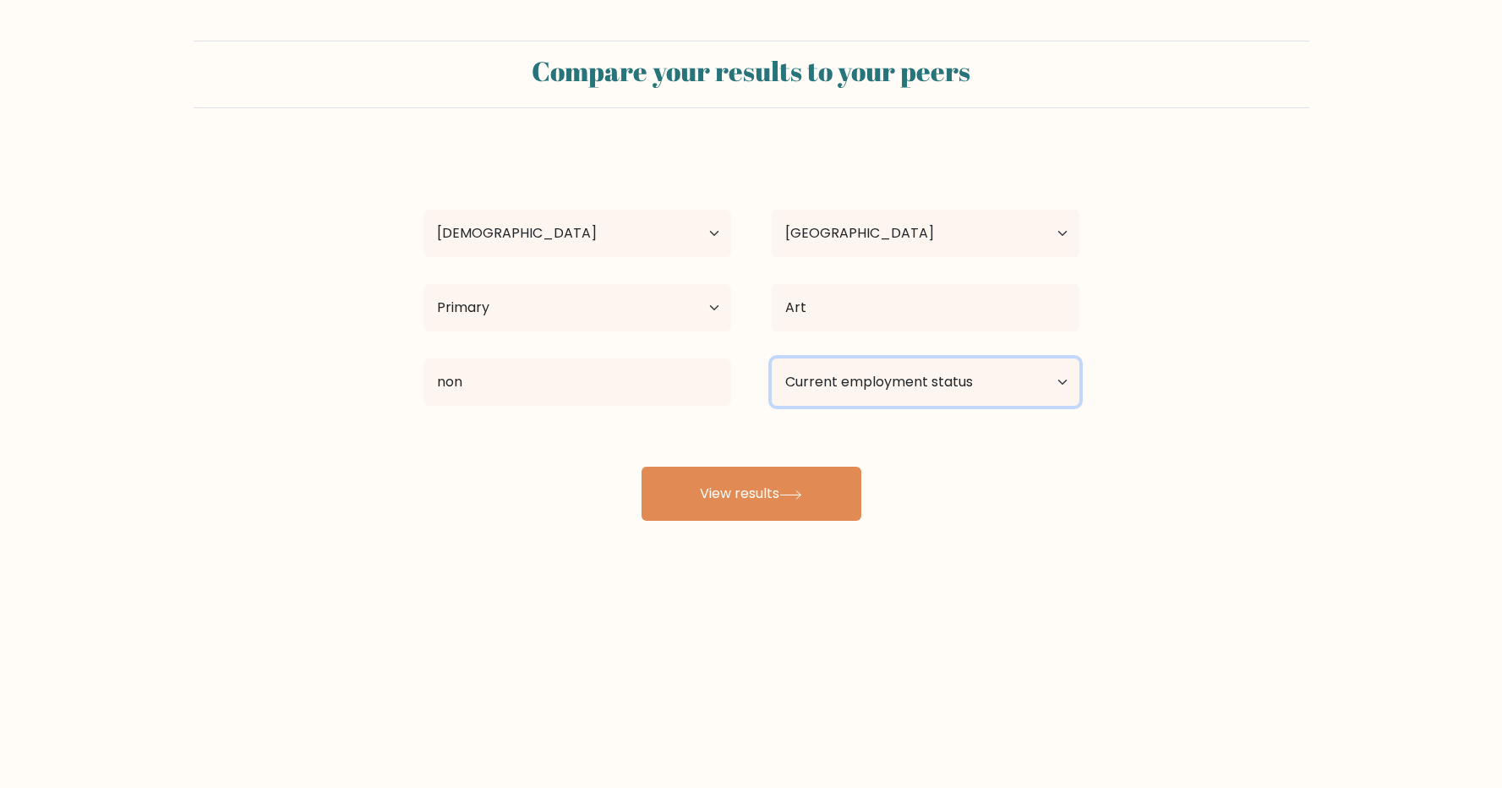
select select "other"
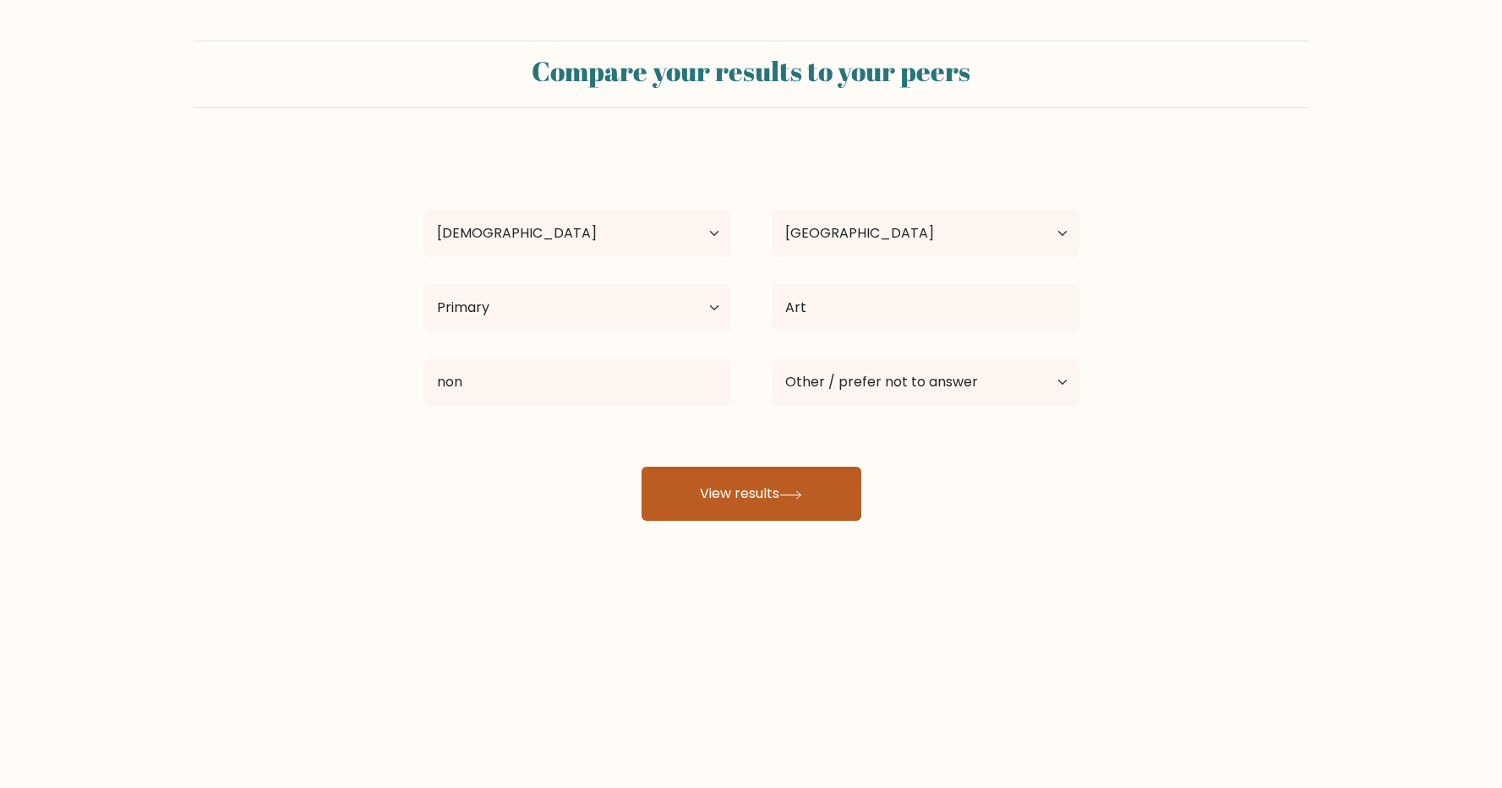
click at [720, 500] on button "View results" at bounding box center [752, 494] width 220 height 54
